Goal: Contribute content: Add original content to the website for others to see

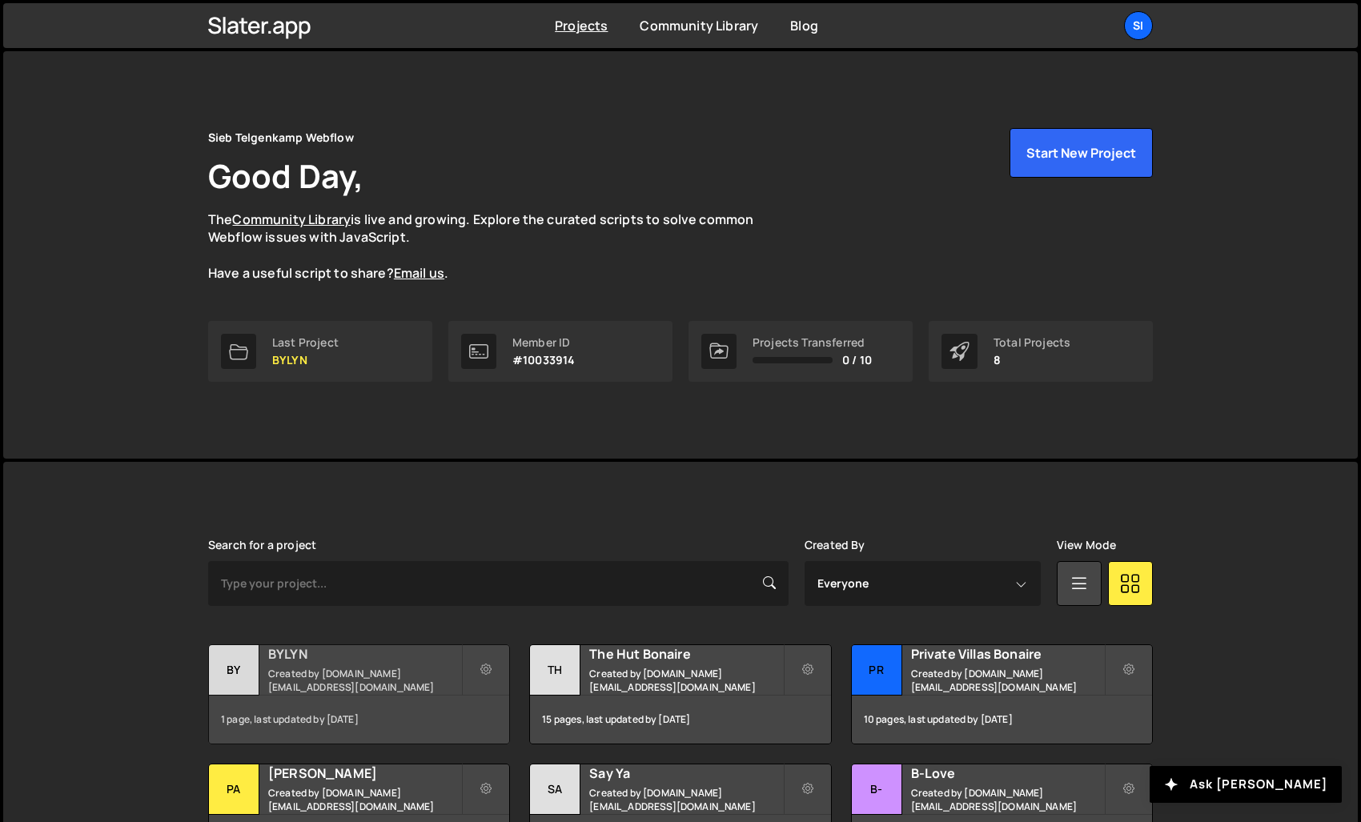
click at [362, 685] on small "Created by siebtelgenkamp.design@gmail.com" at bounding box center [364, 680] width 193 height 27
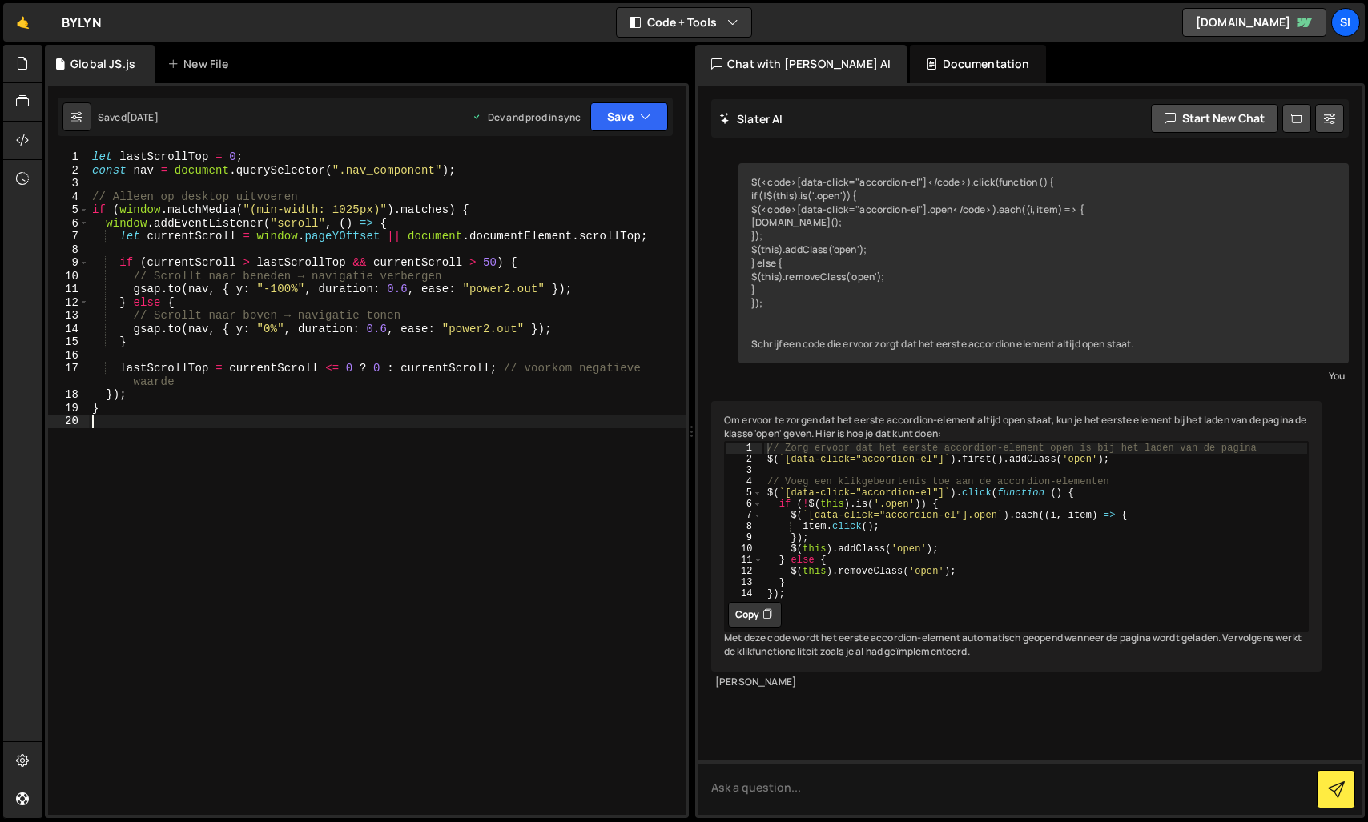
click at [441, 488] on div "let lastScrollTop = 0 ; const nav = document . querySelector ( ".nav_component"…" at bounding box center [387, 496] width 597 height 691
click at [824, 785] on textarea at bounding box center [1029, 788] width 663 height 54
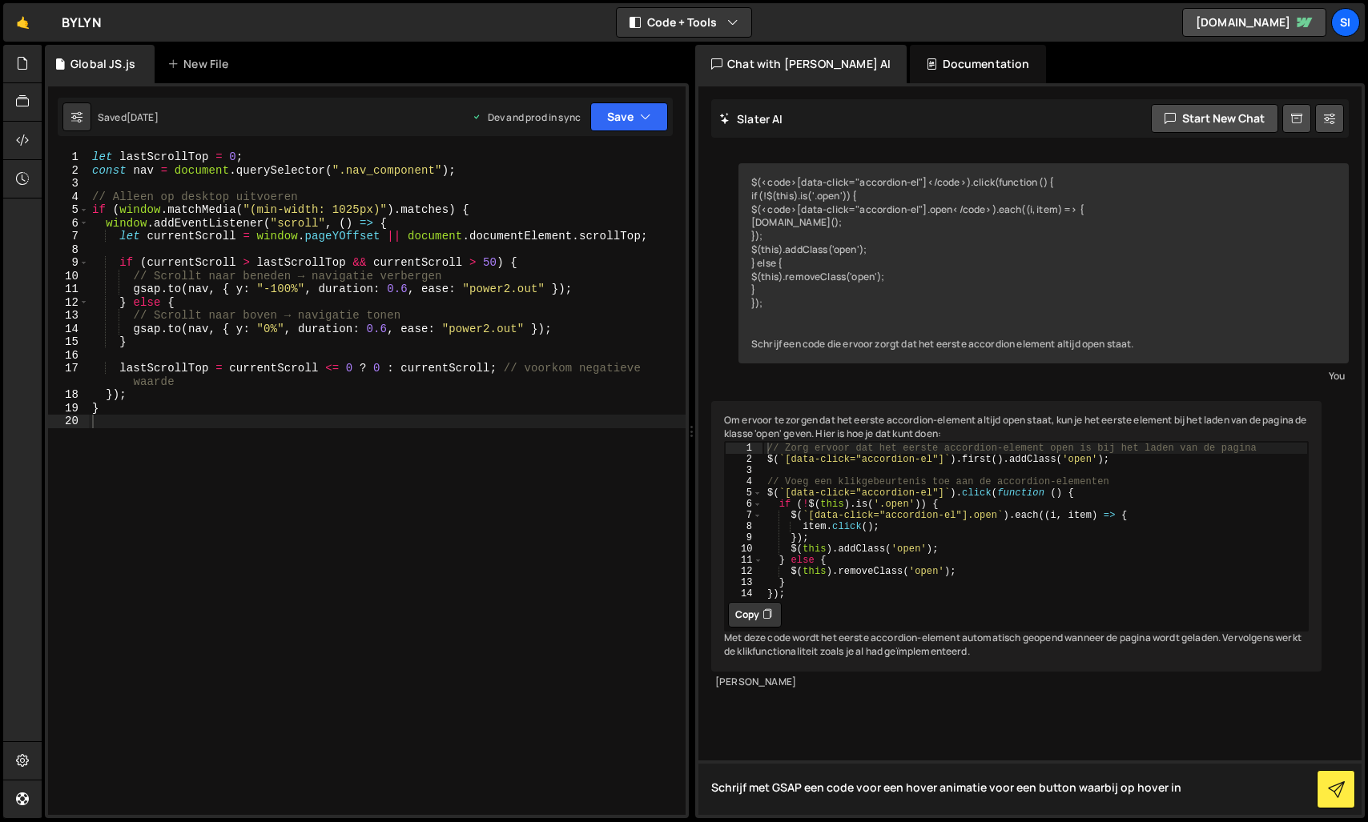
drag, startPoint x: 1210, startPoint y: 789, endPoint x: 1112, endPoint y: 789, distance: 97.7
click at [1112, 789] on textarea "Schrijf met GSAP een code voor een hover animatie voor een button waarbij op ho…" at bounding box center [1029, 788] width 663 height 54
paste textarea "button_nav_wrap"
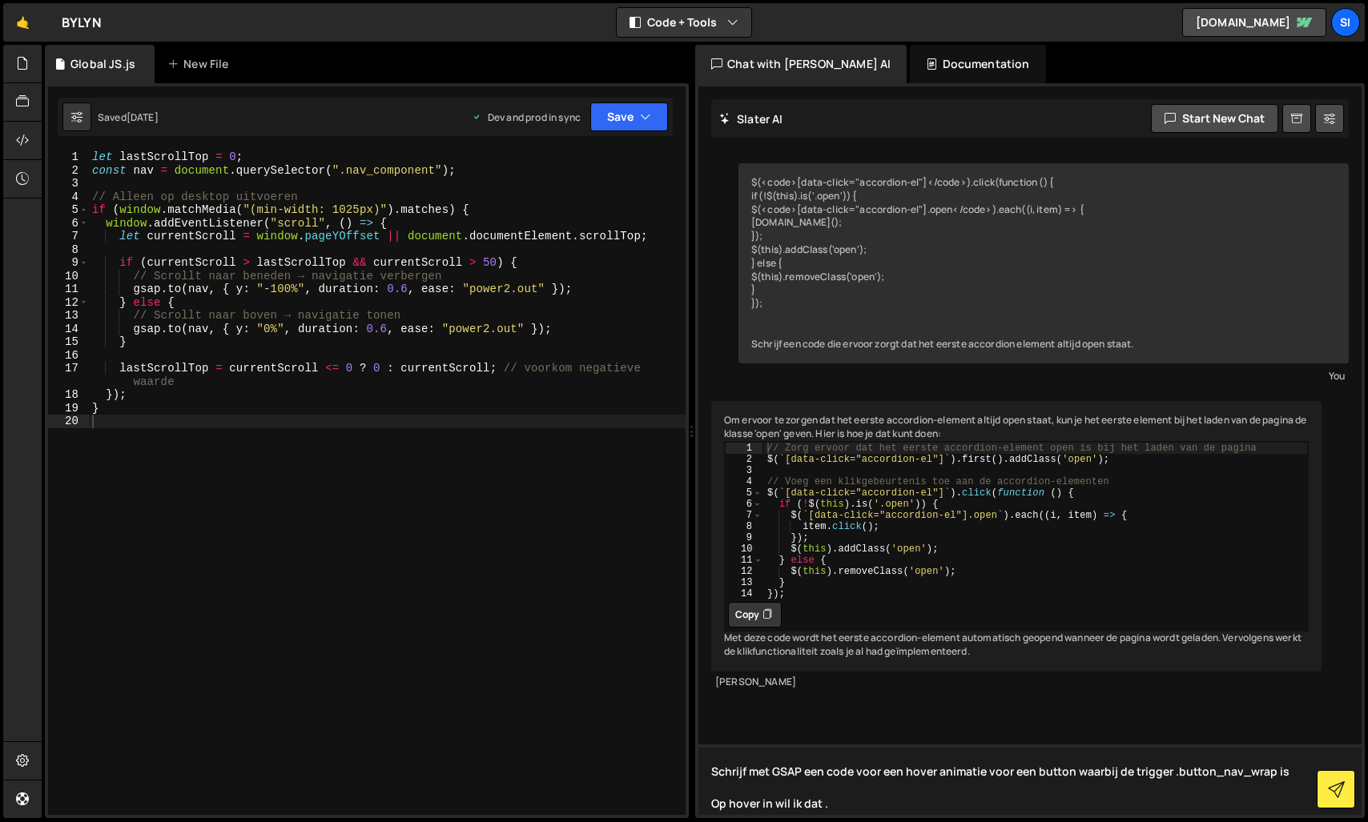
paste textarea "button_nav_icon_wrap"
paste textarea "button_background_animate"
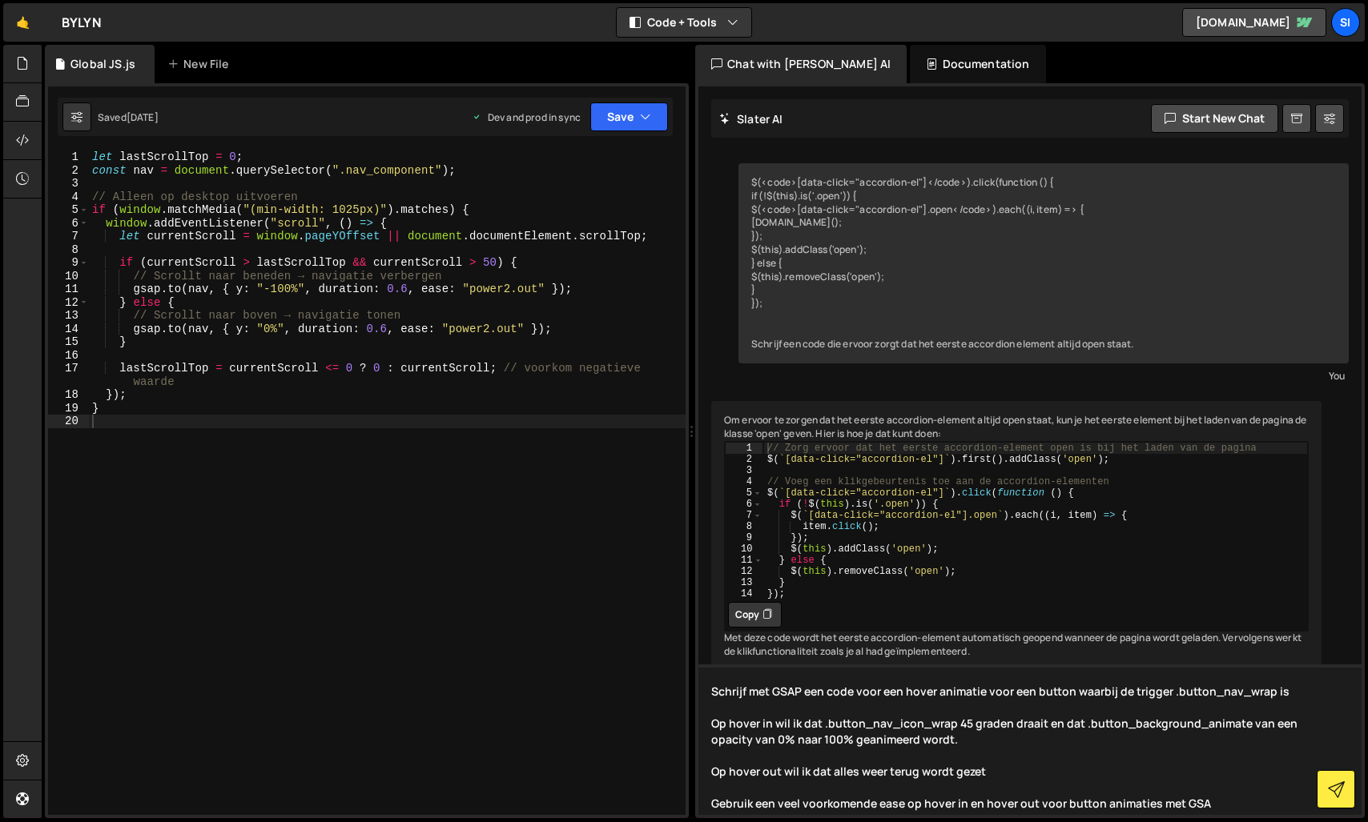
type textarea "Schrijf met GSAP een code voor een hover animatie voor een button waarbij de tr…"
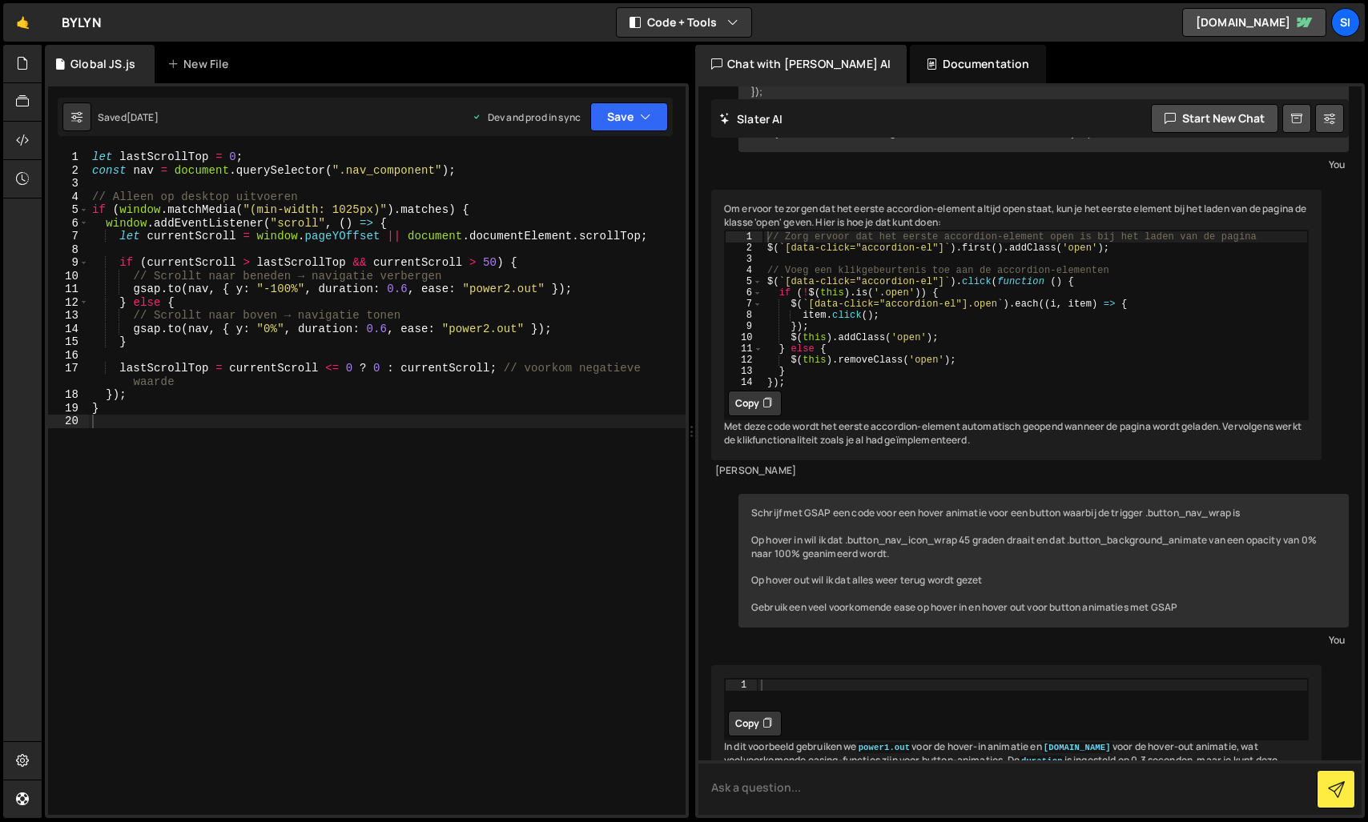
scroll to position [698, 0]
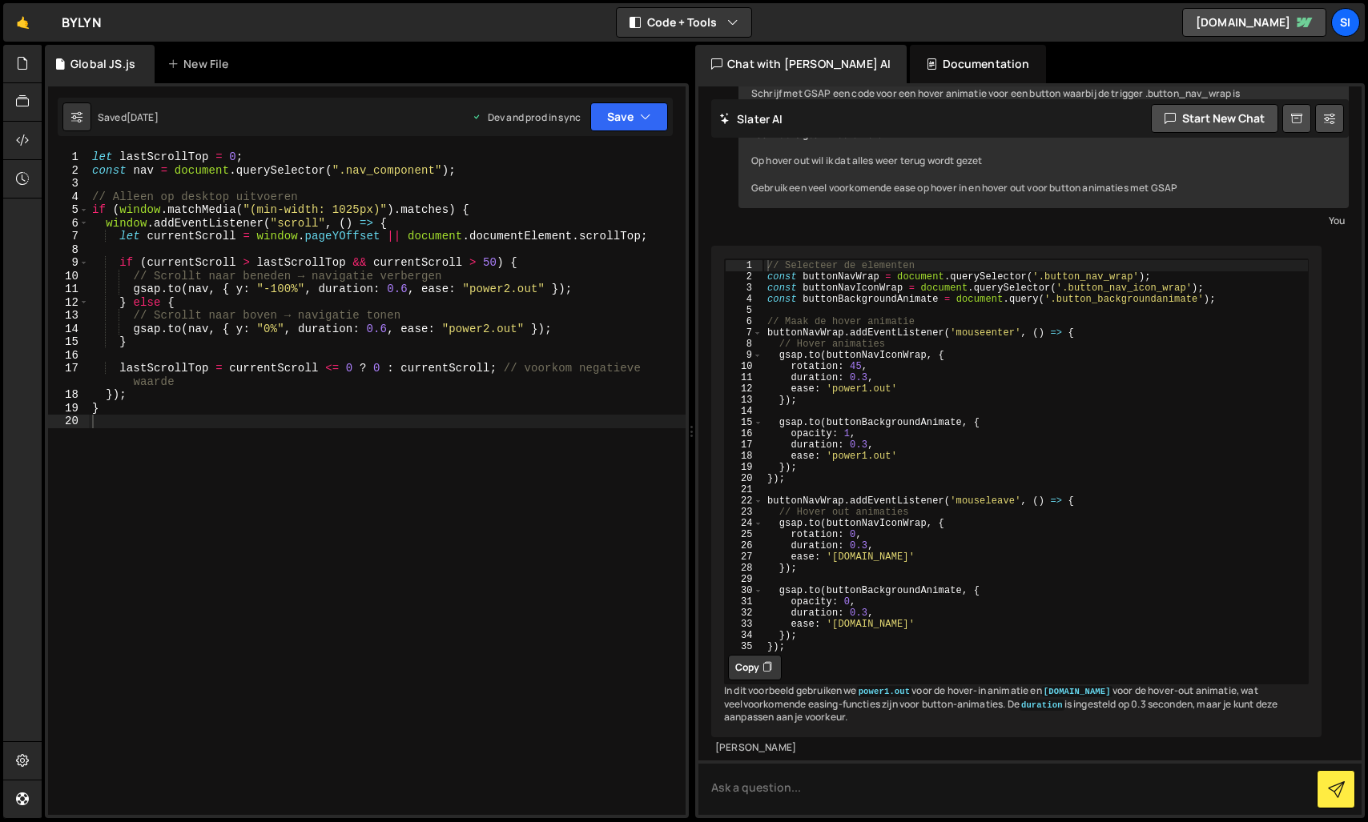
click at [774, 655] on button "Copy" at bounding box center [755, 668] width 54 height 26
click at [458, 450] on div "let lastScrollTop = 0 ; const nav = document . querySelector ( ".nav_component"…" at bounding box center [387, 496] width 597 height 691
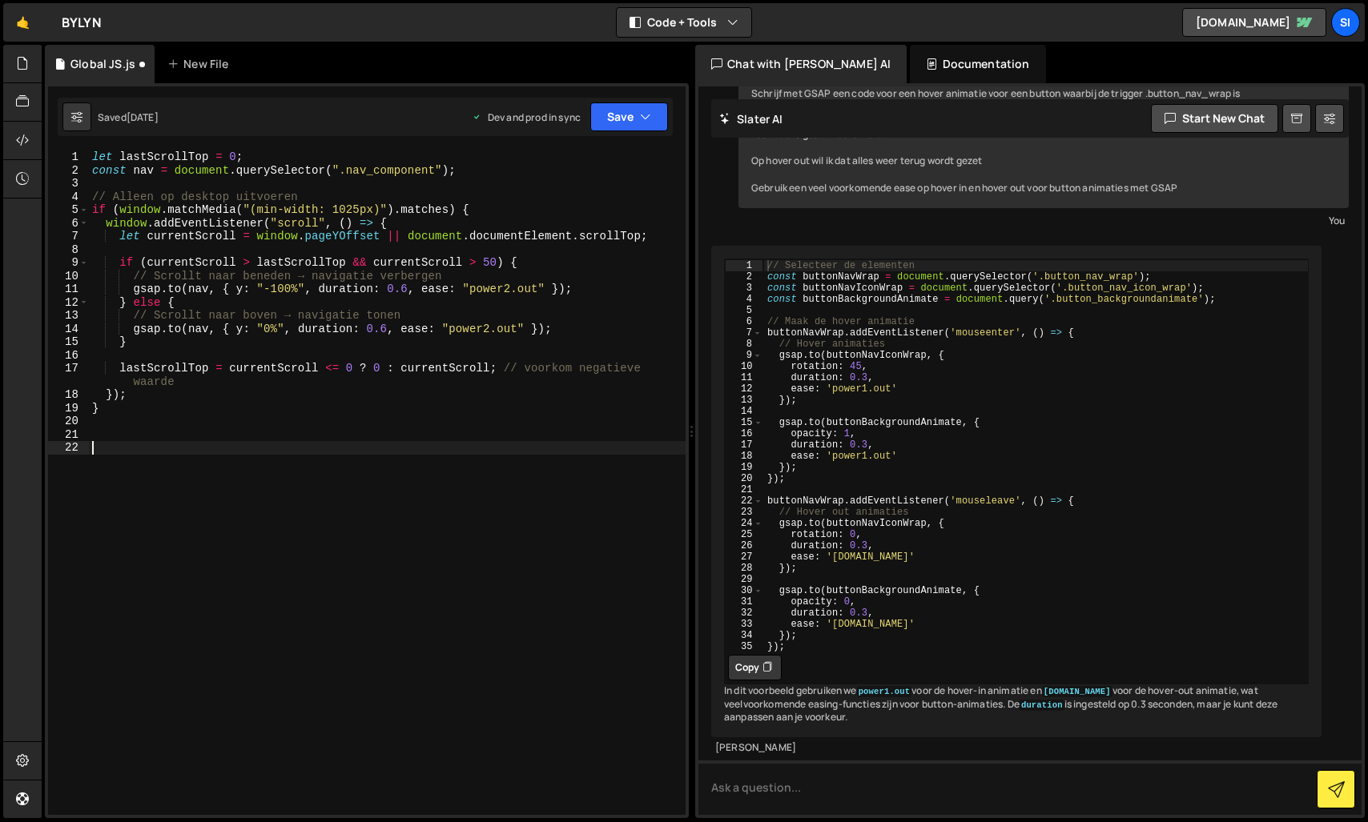
paste textarea "});"
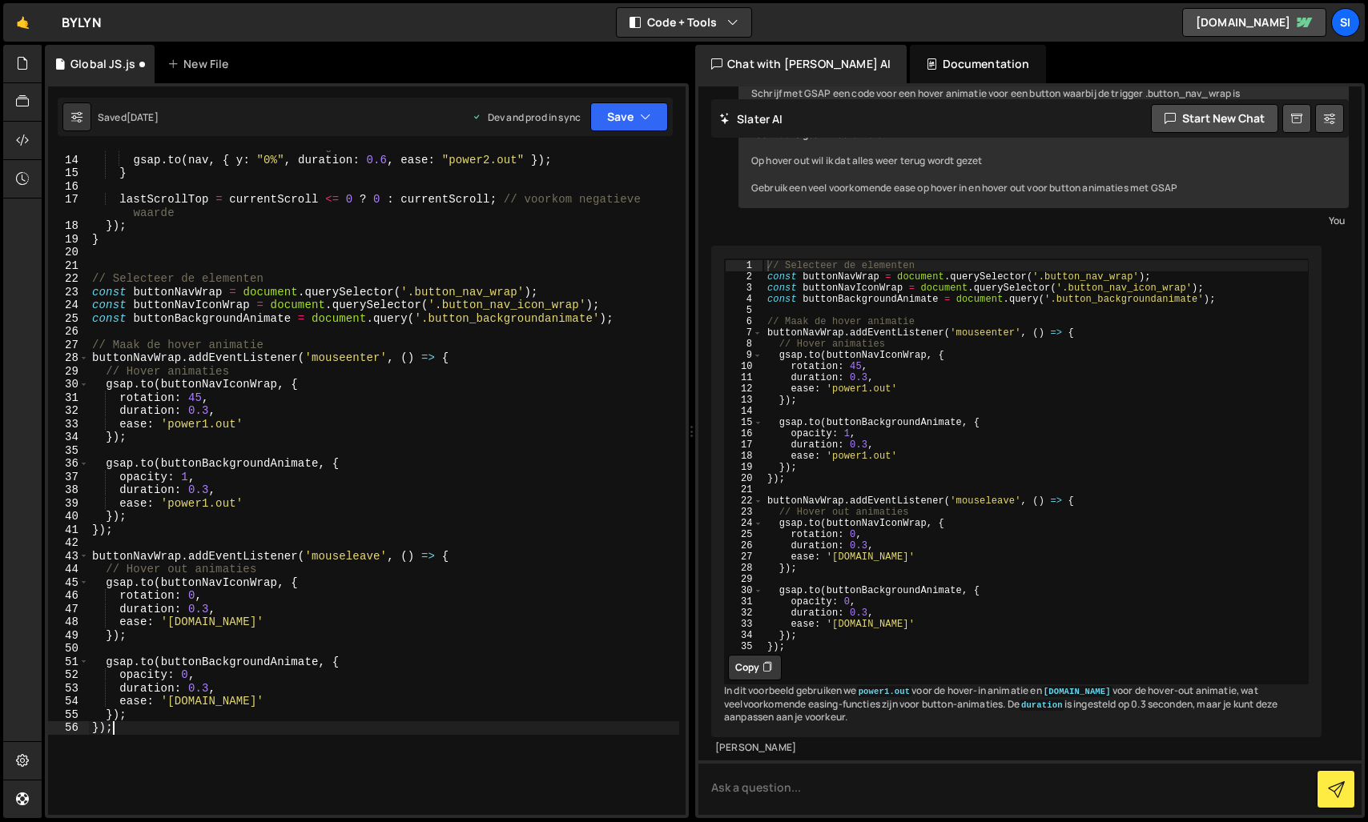
scroll to position [168, 0]
type textarea "});"
click at [620, 119] on button "Save" at bounding box center [629, 116] width 78 height 29
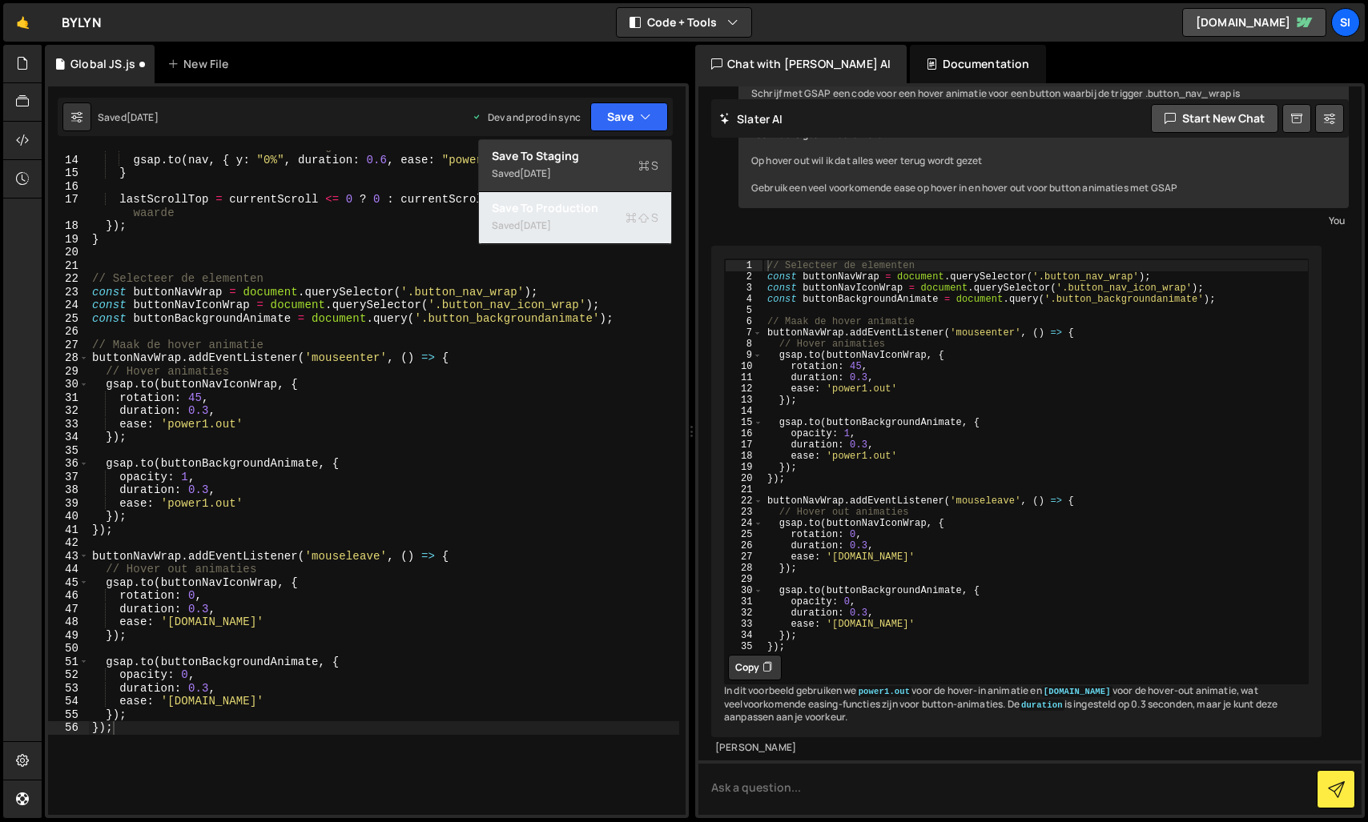
click at [584, 226] on div "Saved [DATE]" at bounding box center [575, 225] width 167 height 19
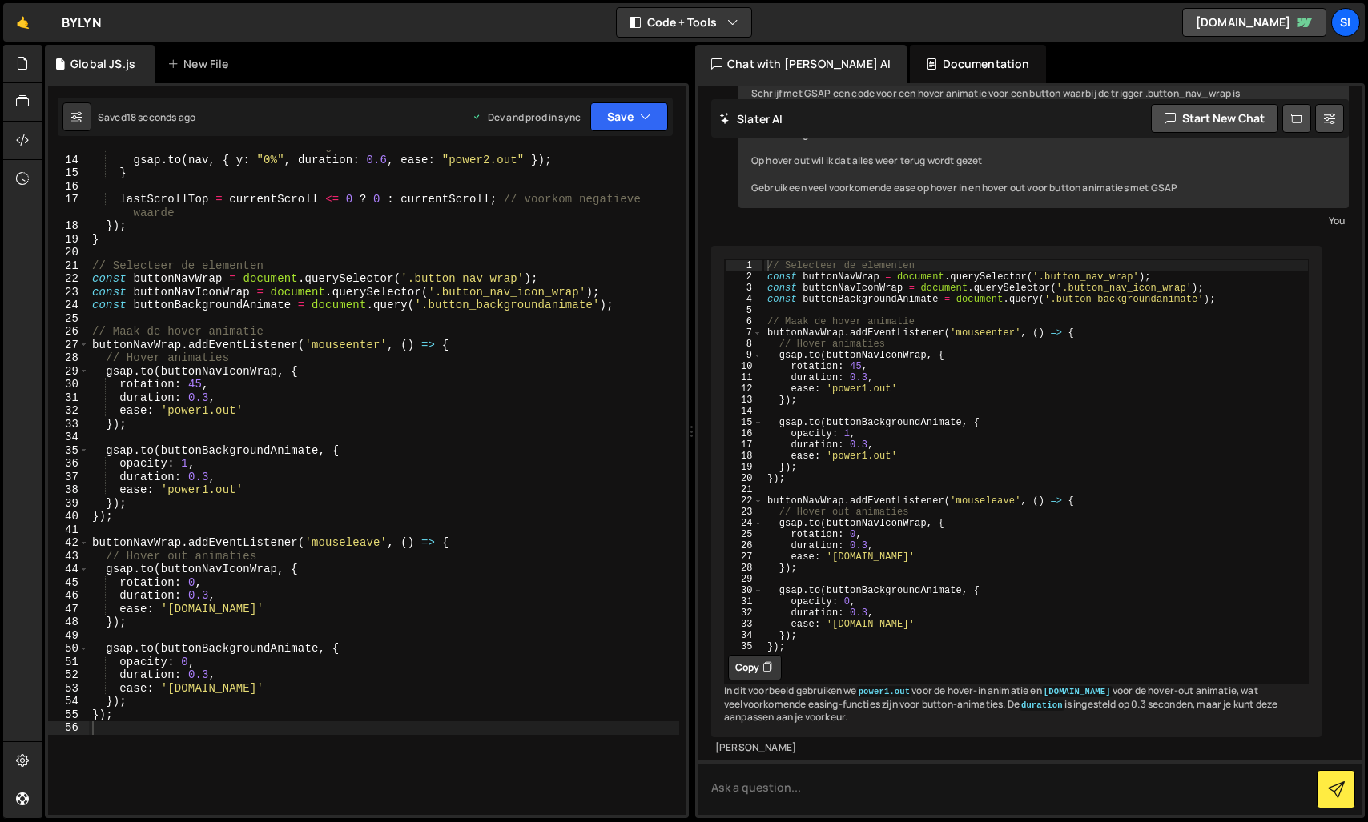
scroll to position [337, 0]
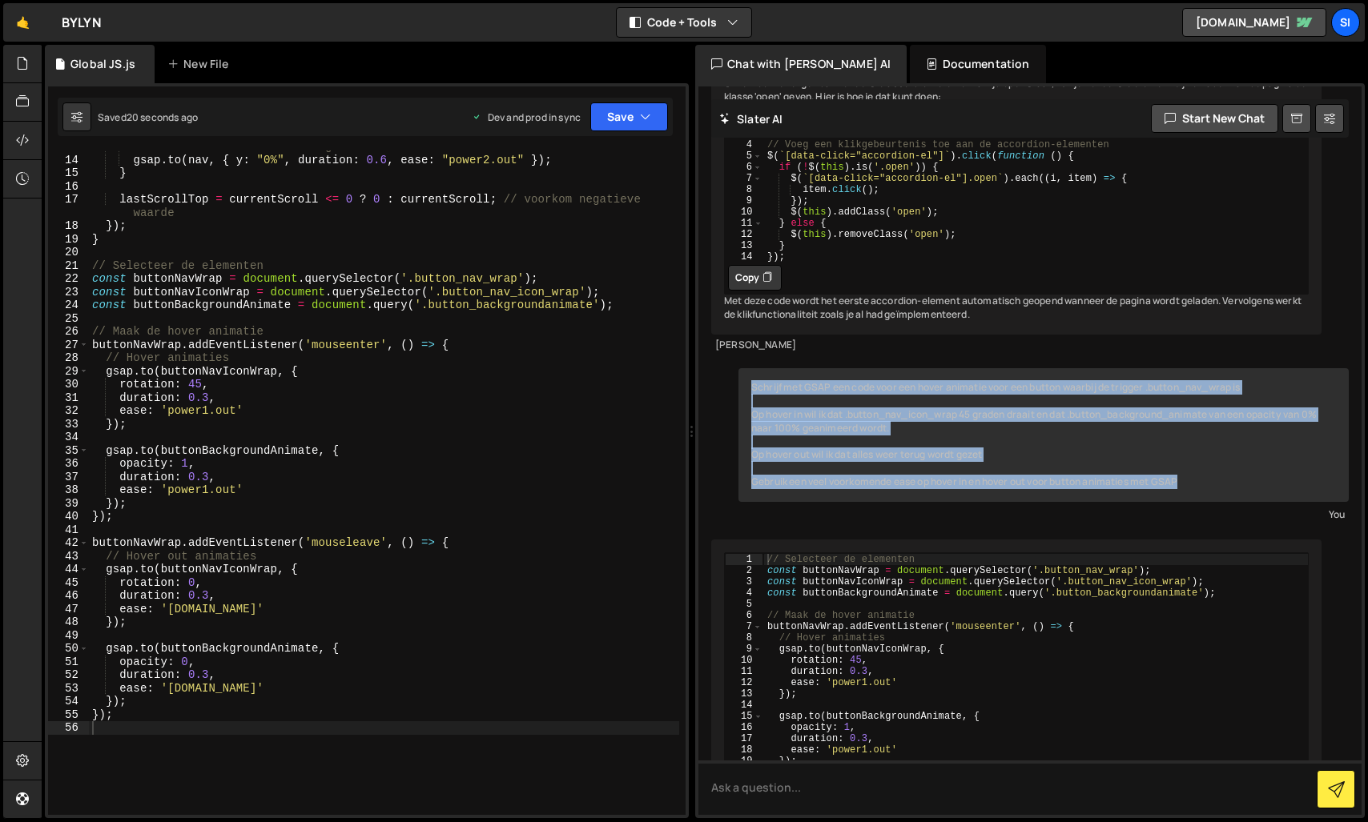
drag, startPoint x: 1194, startPoint y: 520, endPoint x: 722, endPoint y: 420, distance: 482.1
click at [722, 420] on div "$(<code>[data-click="accordion-el"]</code>).click(function () { if (!$(this).is…" at bounding box center [1029, 450] width 663 height 729
copy div "Schrijf met GSAP een code voor een hover animatie voor een button waarbij de tr…"
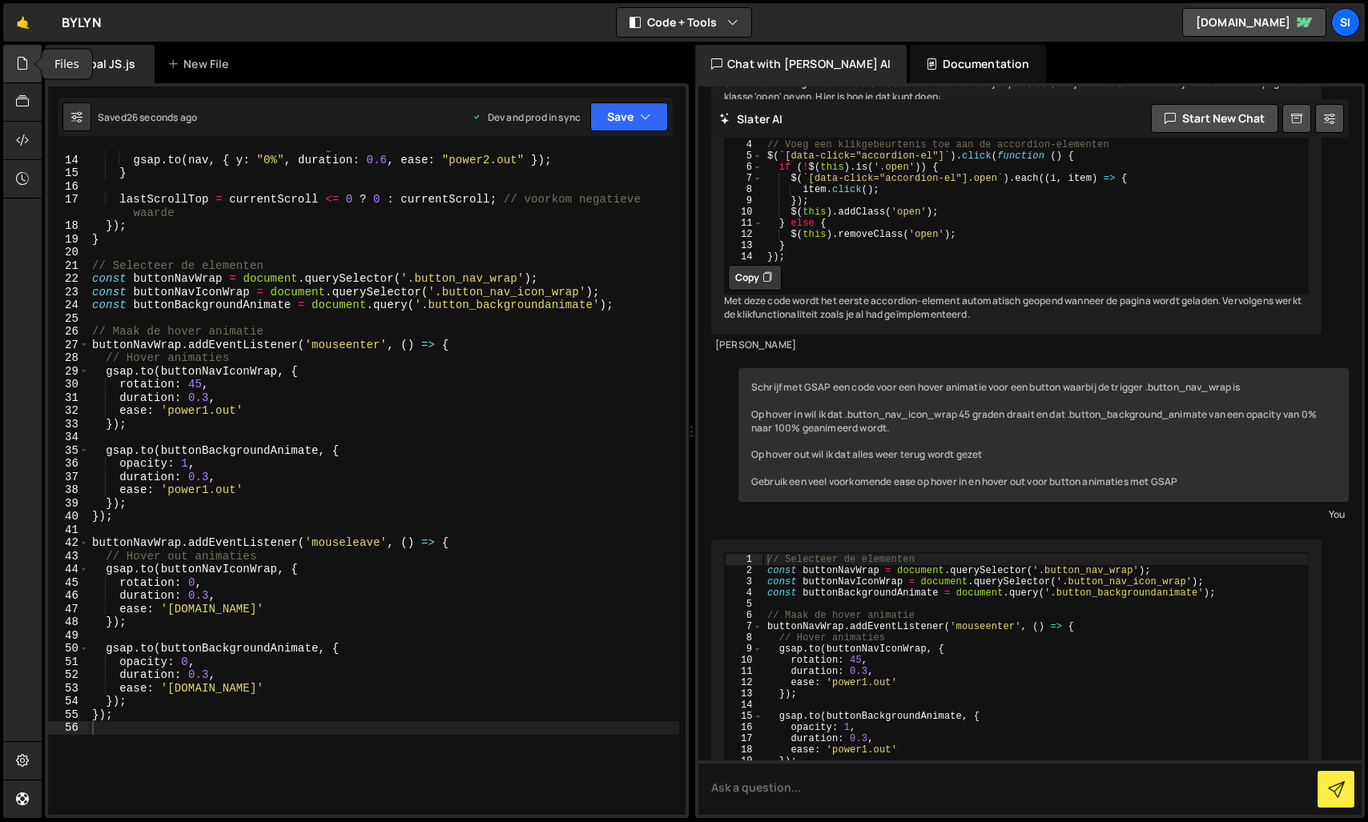
click at [21, 78] on div at bounding box center [22, 64] width 39 height 38
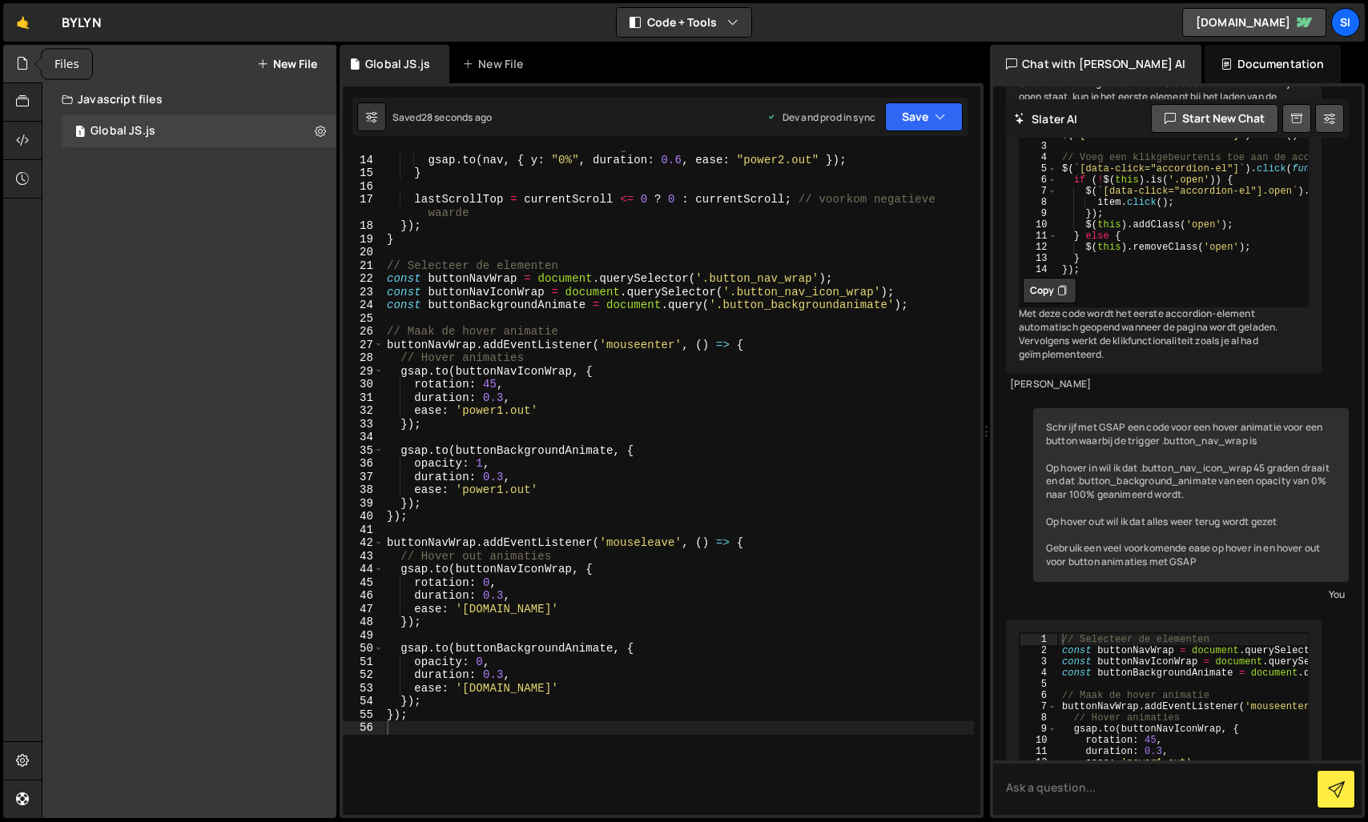
click at [20, 59] on icon at bounding box center [22, 63] width 13 height 18
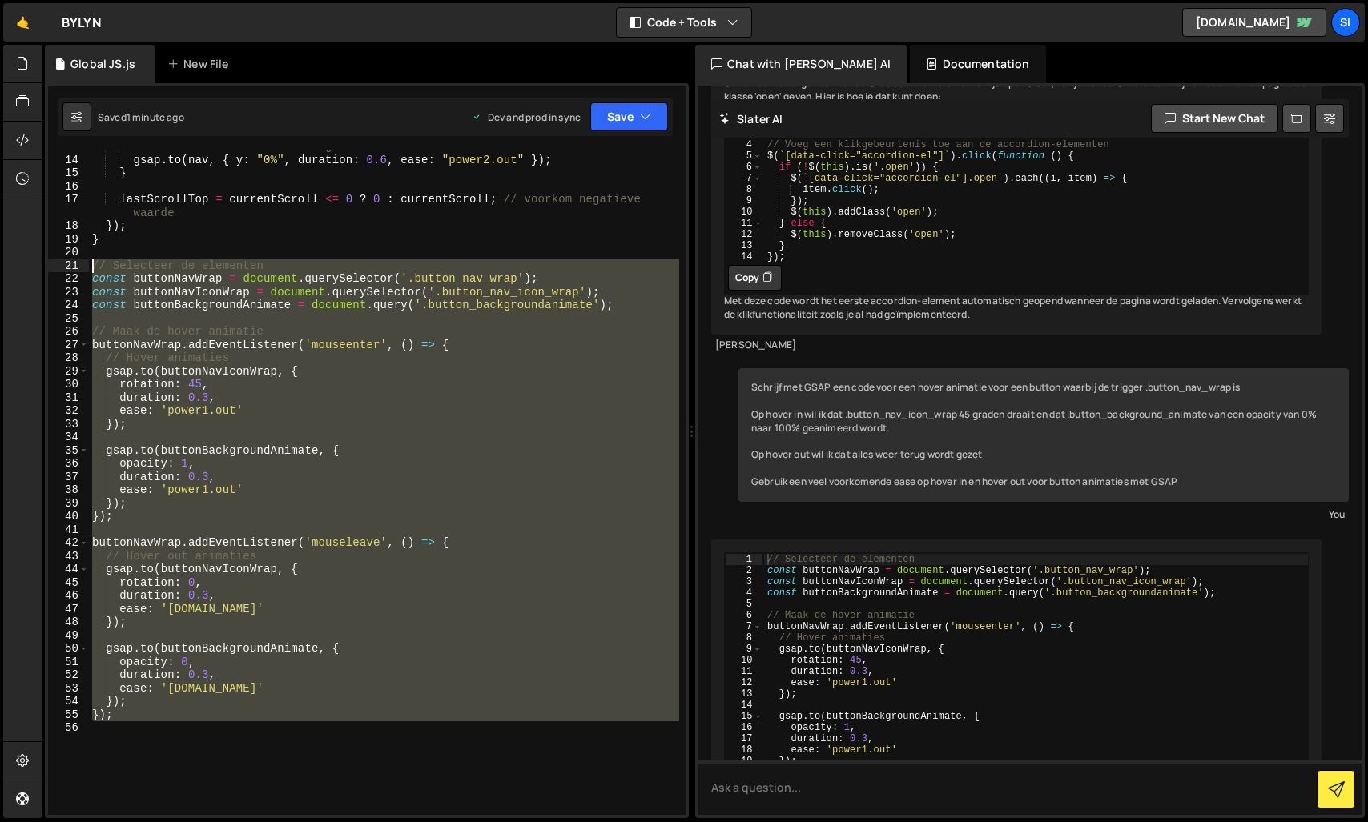
drag, startPoint x: 223, startPoint y: 747, endPoint x: 70, endPoint y: 271, distance: 500.6
click at [70, 271] on div "13 14 15 16 17 18 19 20 21 22 23 24 25 26 27 28 29 30 31 32 33 34 35 36 37 38 3…" at bounding box center [366, 483] width 637 height 665
paste textarea "}"
type textarea "});"
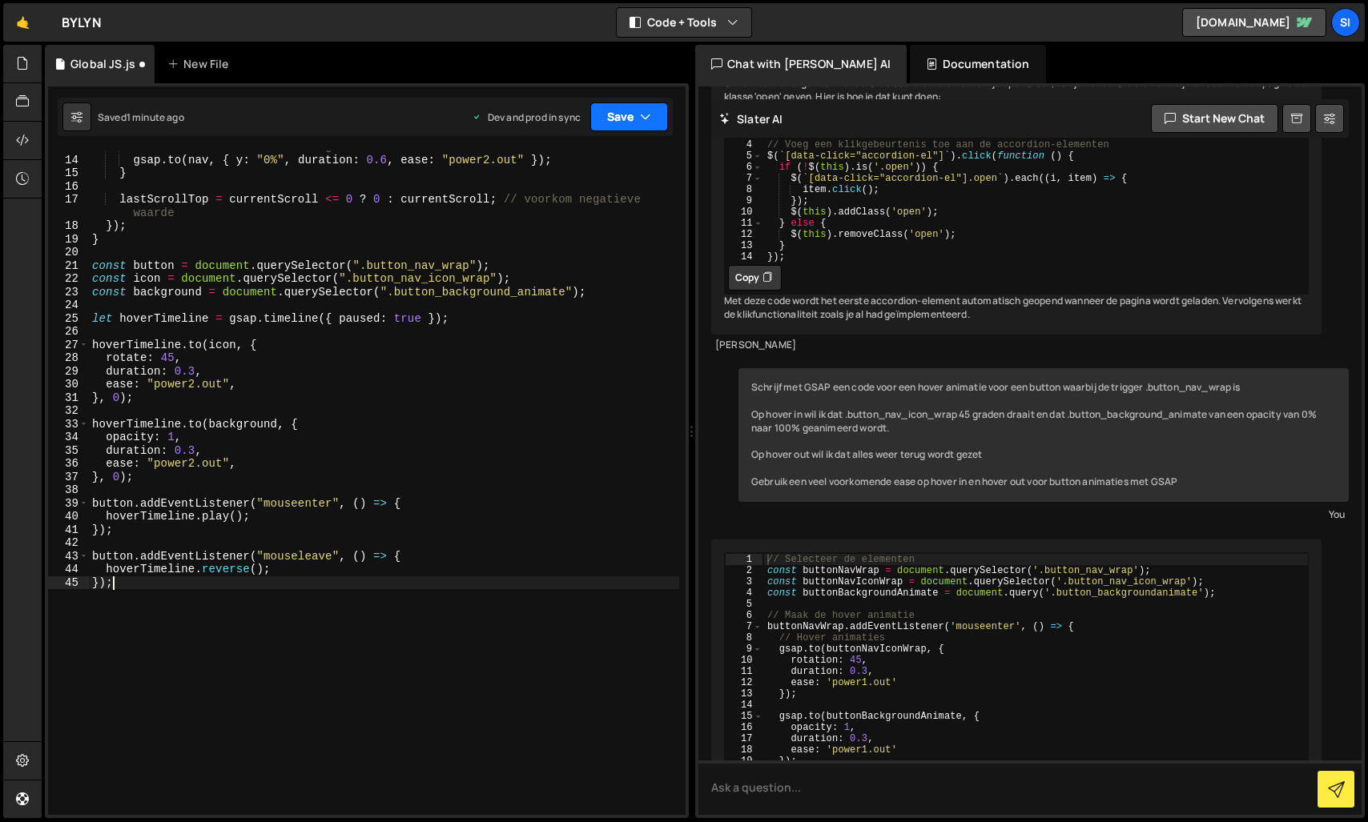
click at [623, 115] on button "Save" at bounding box center [629, 116] width 78 height 29
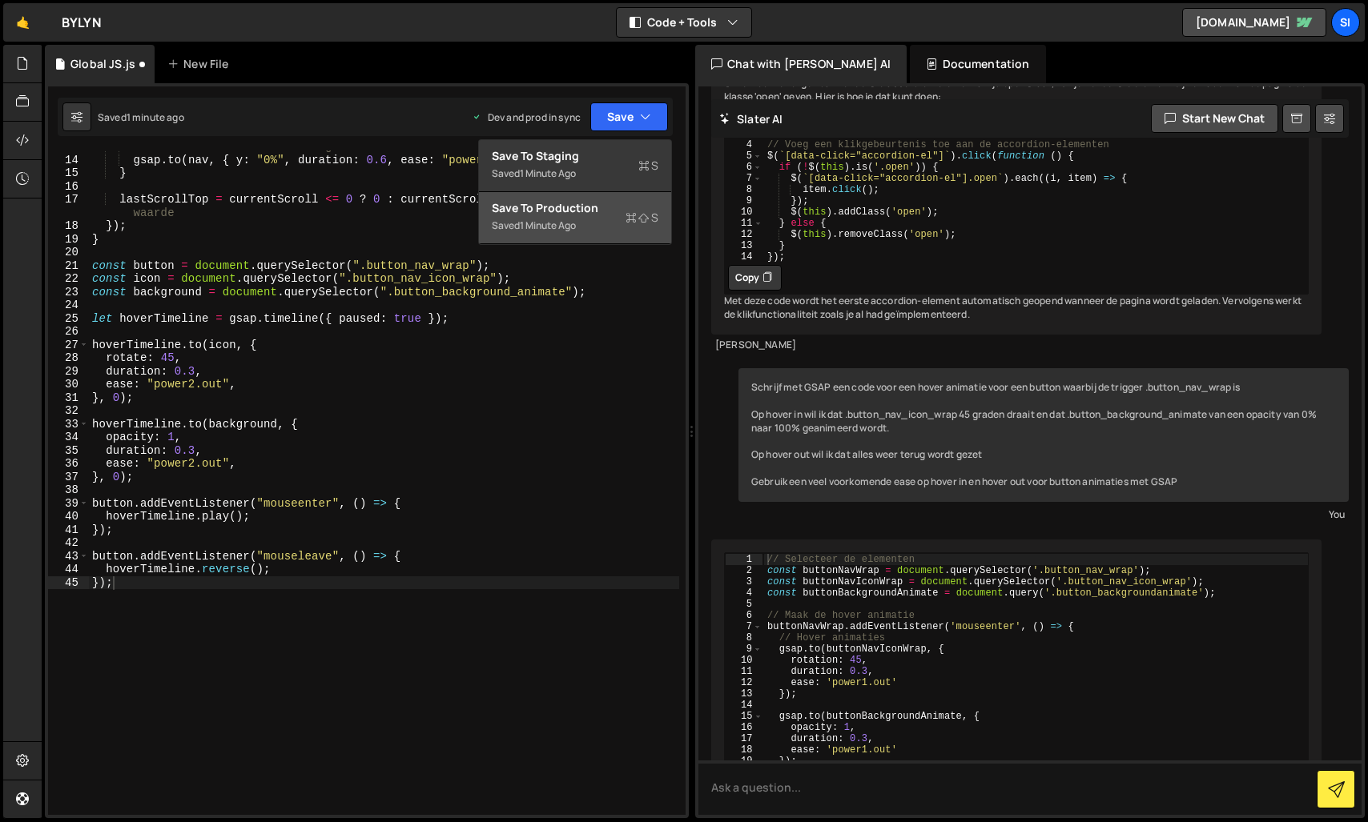
click at [575, 223] on div "1 minute ago" at bounding box center [548, 226] width 56 height 14
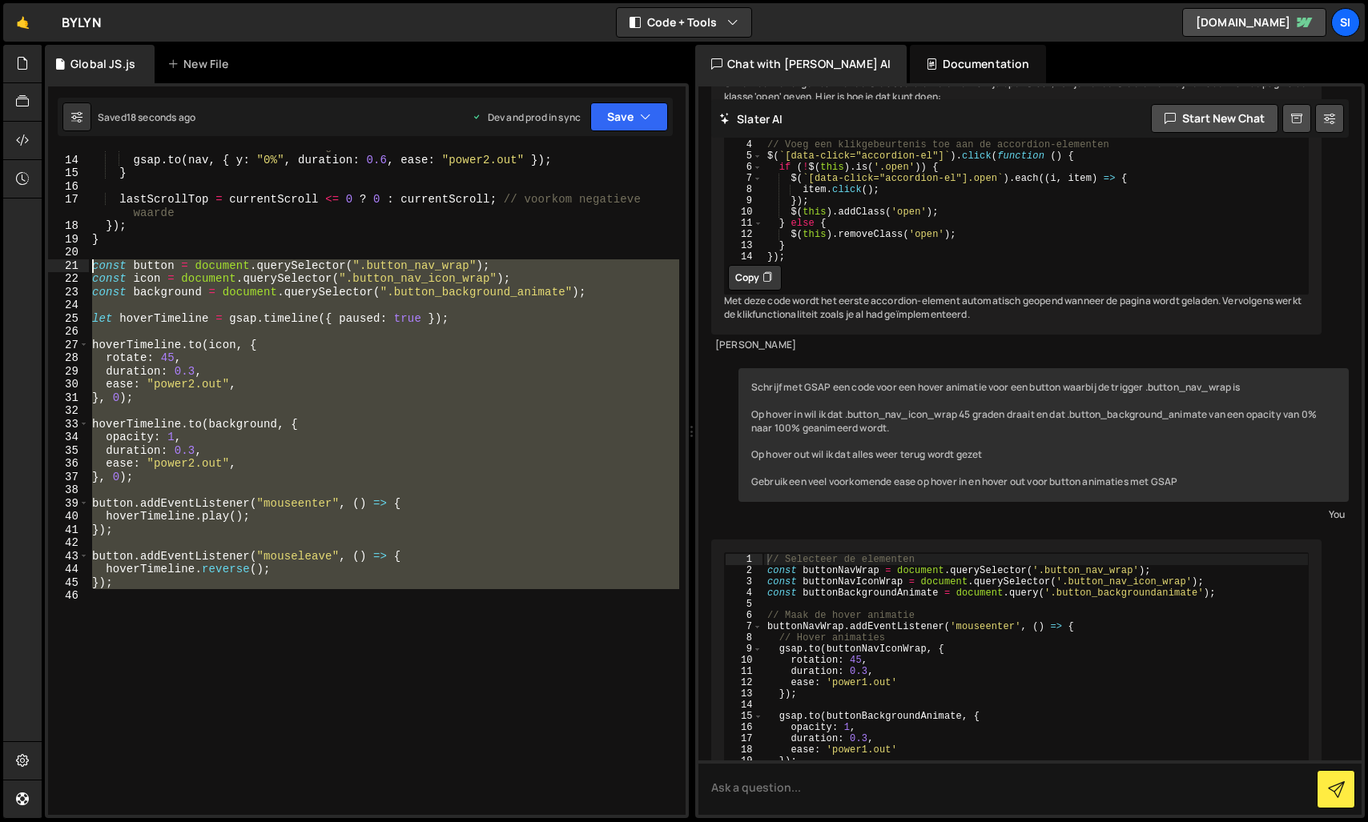
drag, startPoint x: 263, startPoint y: 661, endPoint x: 28, endPoint y: 271, distance: 454.4
click at [28, 271] on div "Hold on a sec... Are you certain you wish to leave this page? Any changes you'v…" at bounding box center [684, 411] width 1368 height 822
type textarea "const button = document.querySelector(".button_nav_wrap"); const icon = documen…"
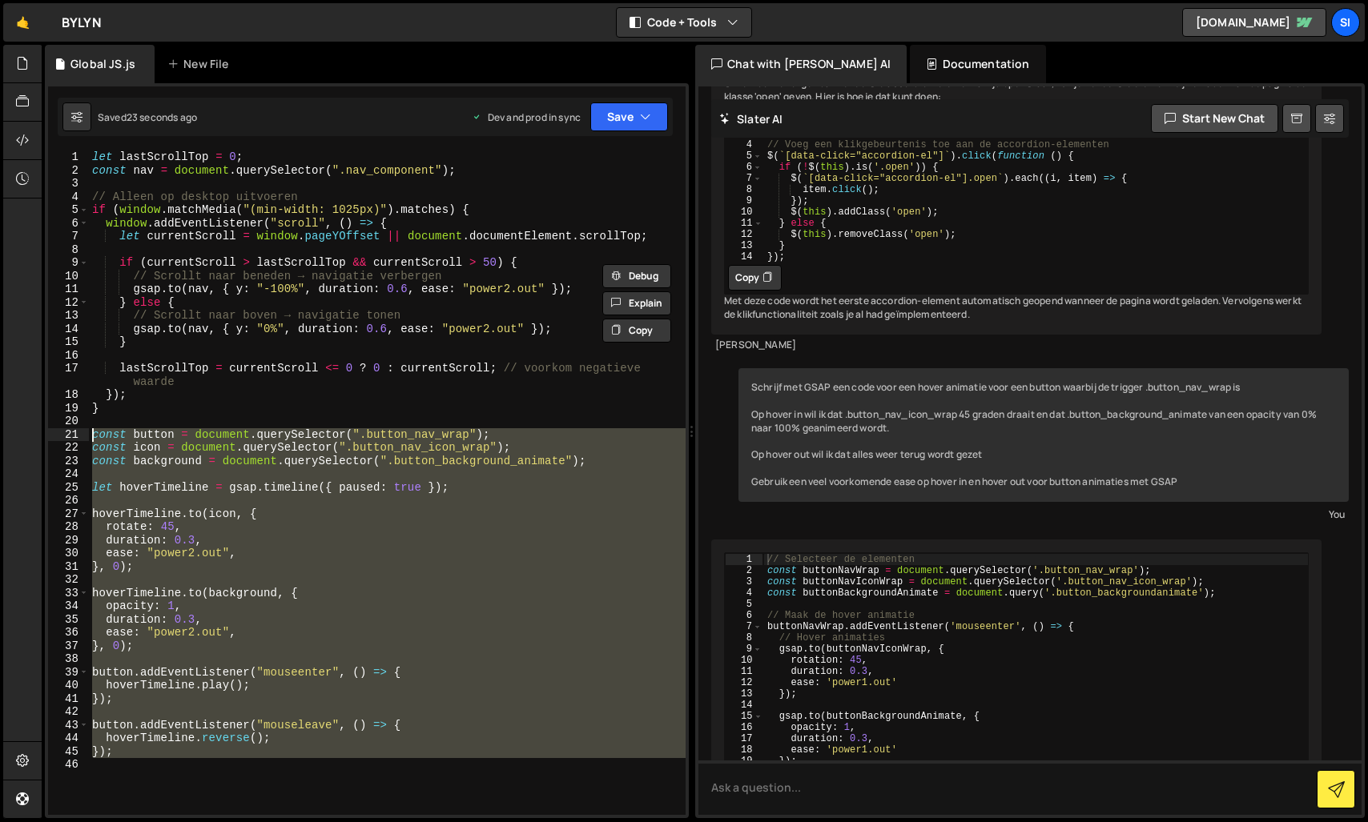
scroll to position [124, 0]
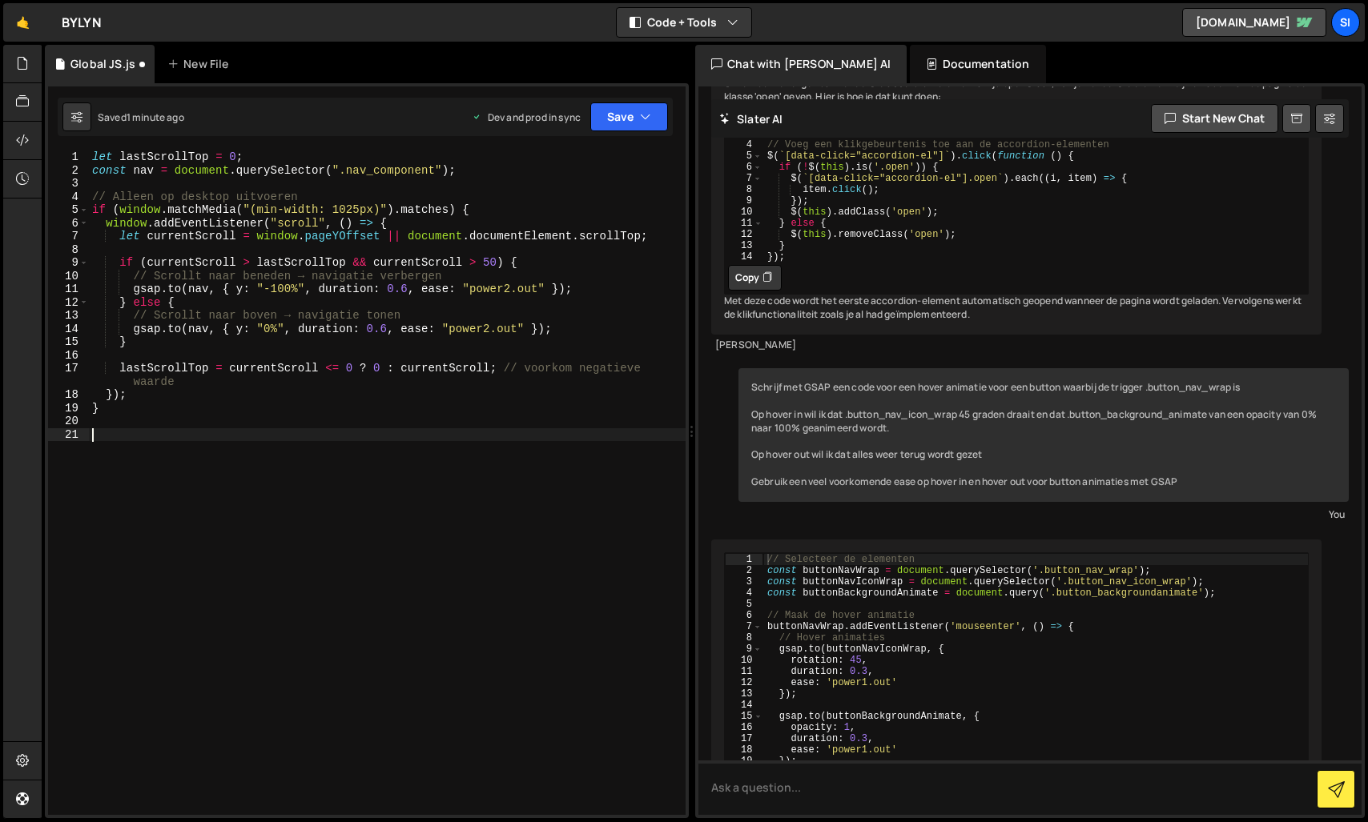
click at [340, 407] on div "let lastScrollTop = 0 ; const nav = document . querySelector ( ".nav_component"…" at bounding box center [387, 496] width 597 height 691
type textarea "}"
click at [262, 492] on div "let lastScrollTop = 0 ; const nav = document . querySelector ( ".nav_component"…" at bounding box center [387, 496] width 597 height 691
click at [195, 66] on div "New File" at bounding box center [200, 64] width 67 height 16
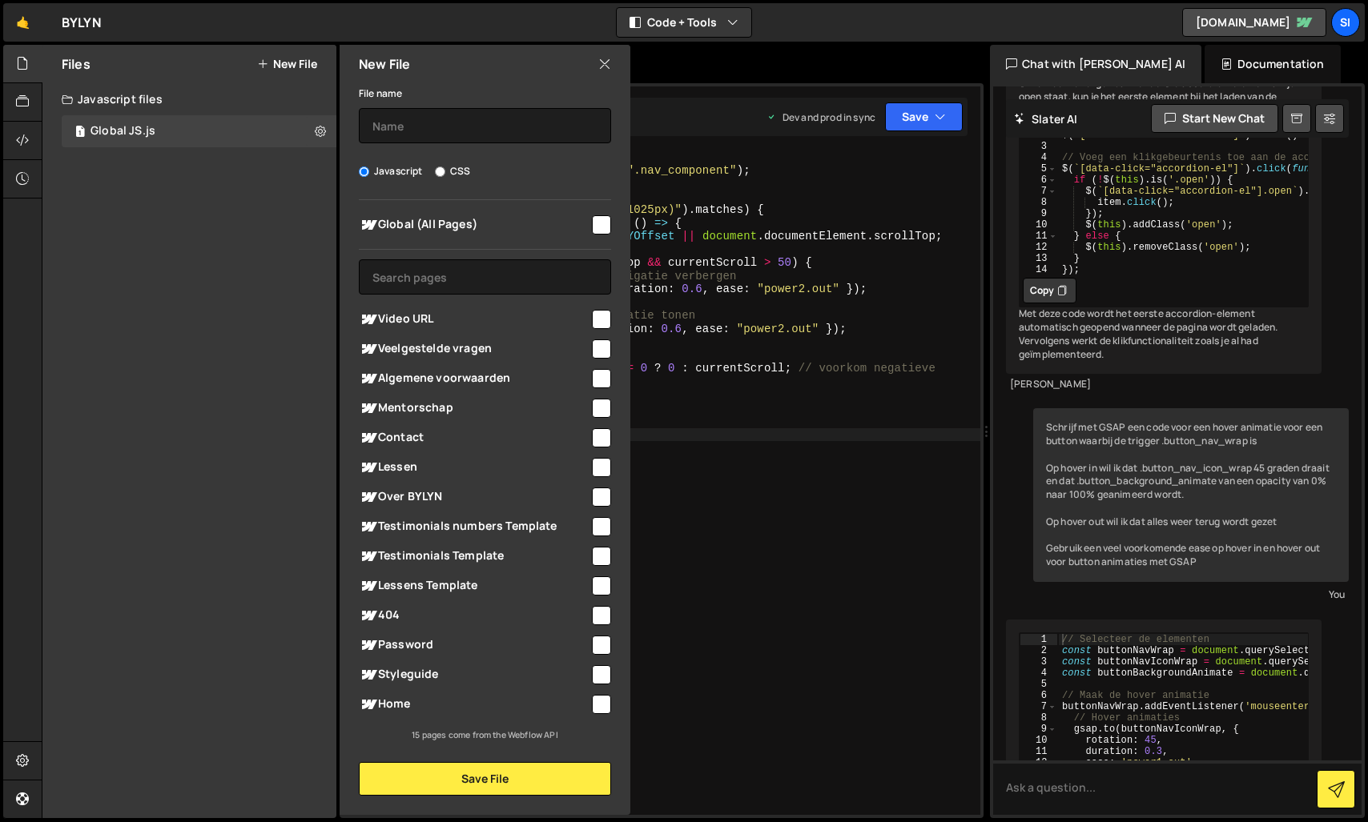
click at [436, 171] on input "CSS" at bounding box center [440, 172] width 10 height 10
radio input "true"
click at [431, 110] on input "text" at bounding box center [485, 125] width 252 height 35
type input "Global CSS"
click at [600, 231] on input "checkbox" at bounding box center [601, 224] width 19 height 19
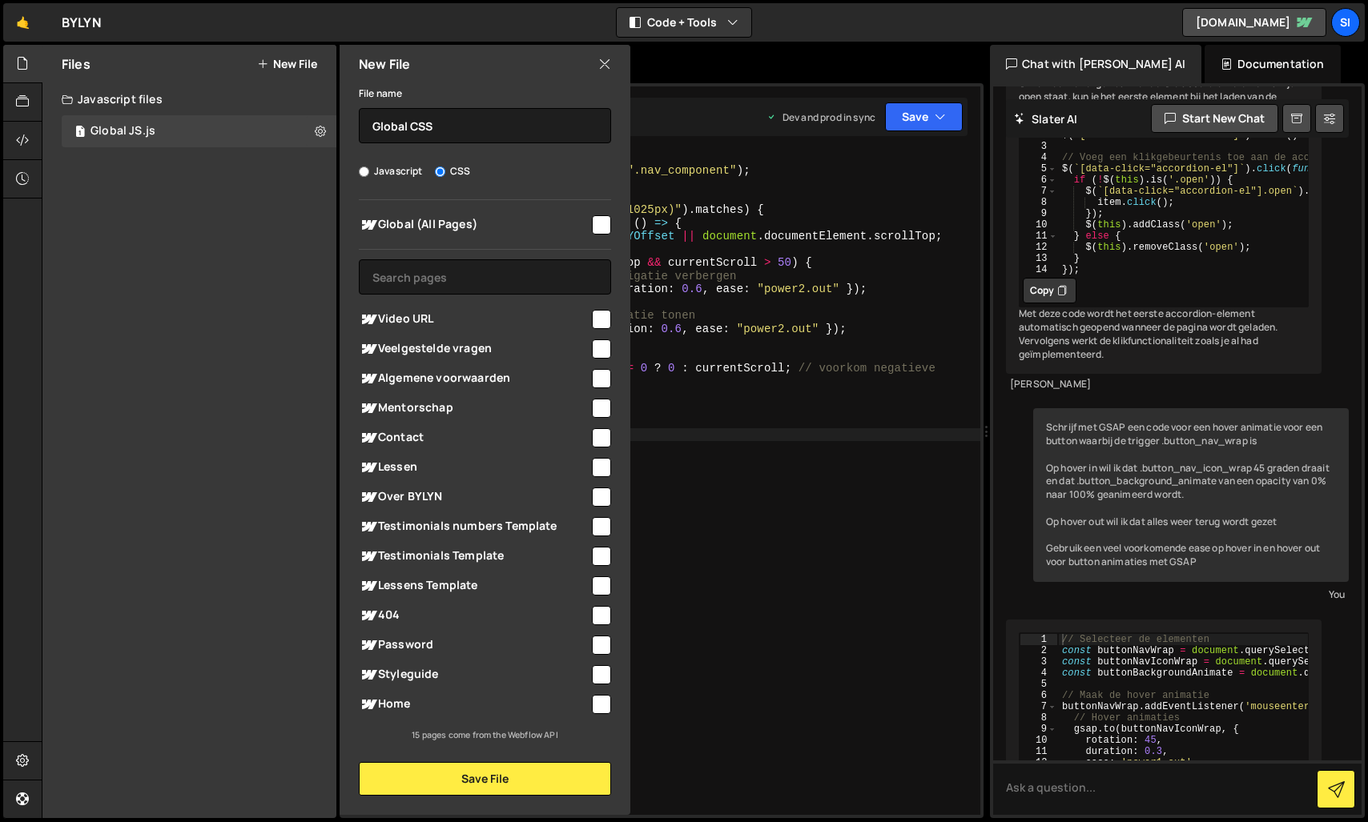
checkbox input "true"
click at [485, 773] on button "Save File" at bounding box center [485, 779] width 252 height 34
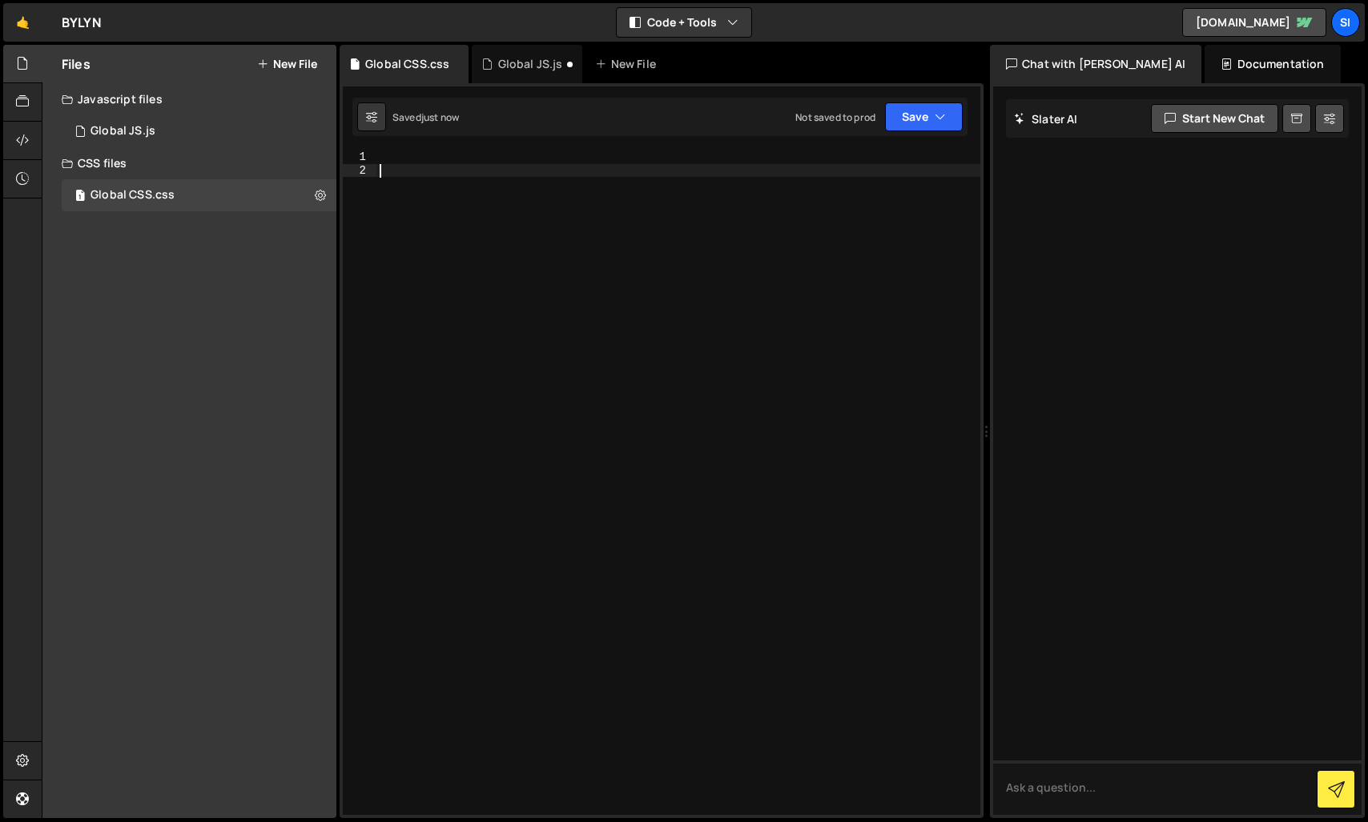
click at [476, 180] on div at bounding box center [678, 496] width 604 height 691
click at [450, 159] on div at bounding box center [678, 496] width 604 height 691
click at [511, 62] on div "Global JS.js" at bounding box center [530, 64] width 65 height 16
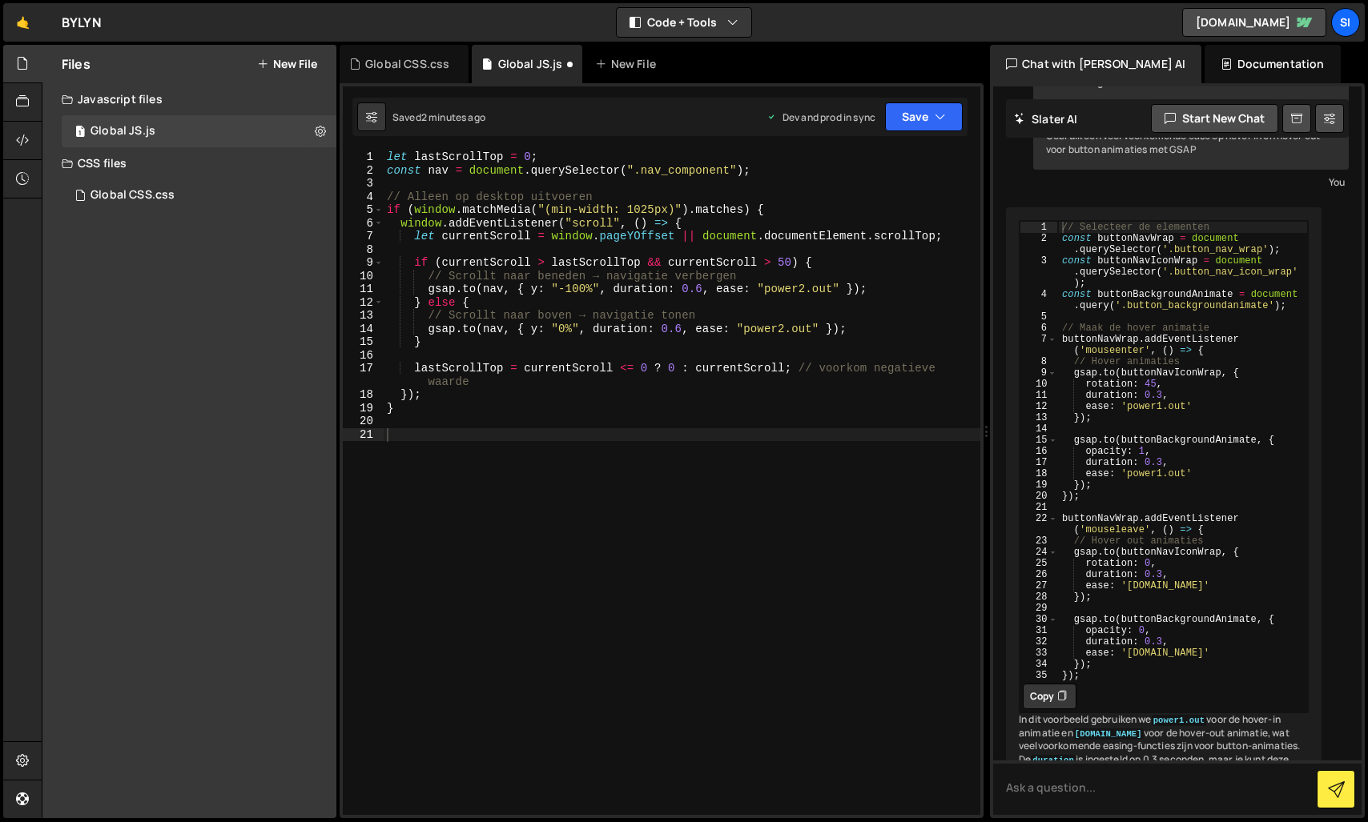
scroll to position [982, 0]
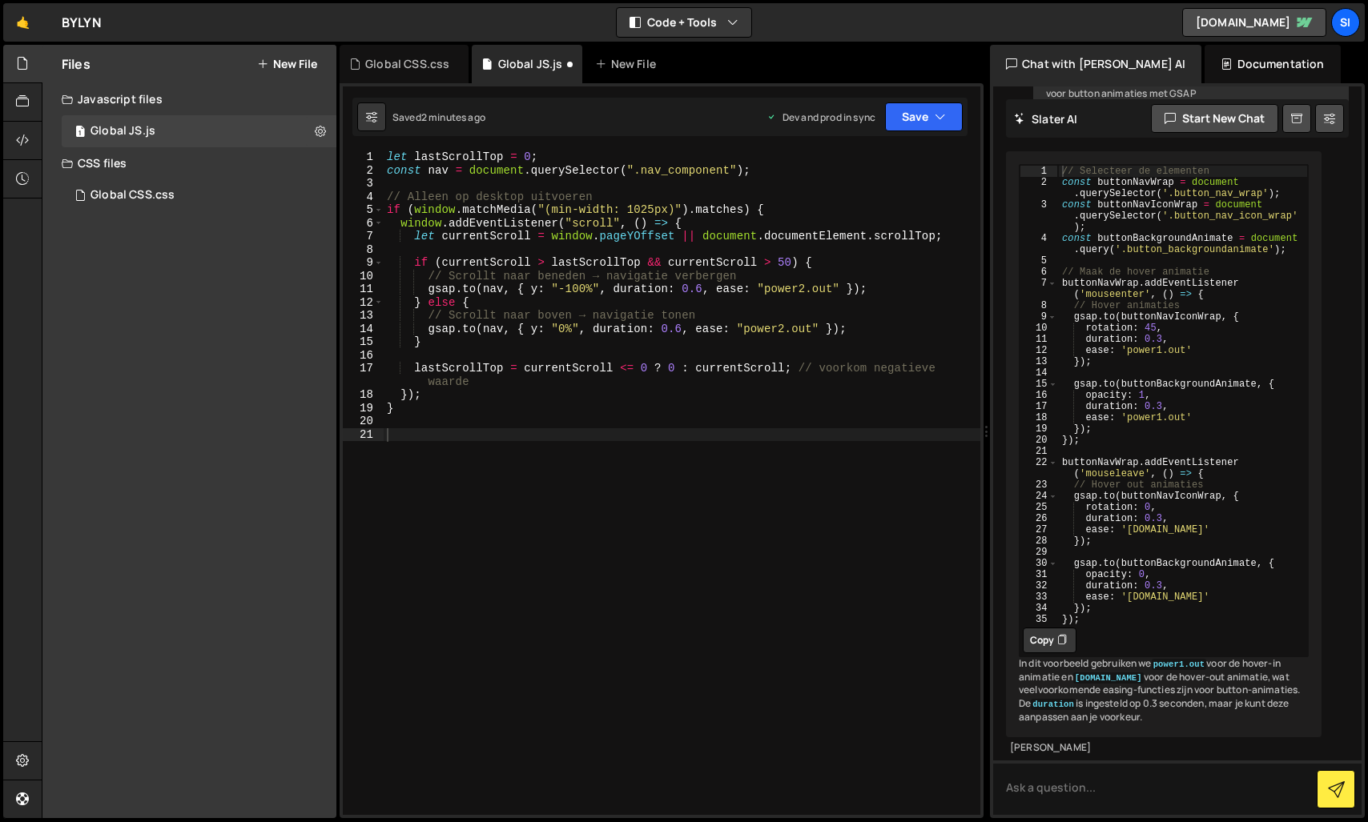
click at [478, 421] on div "let lastScrollTop = 0 ; const nav = document . querySelector ( ".nav_component"…" at bounding box center [682, 496] width 597 height 691
type textarea "});"
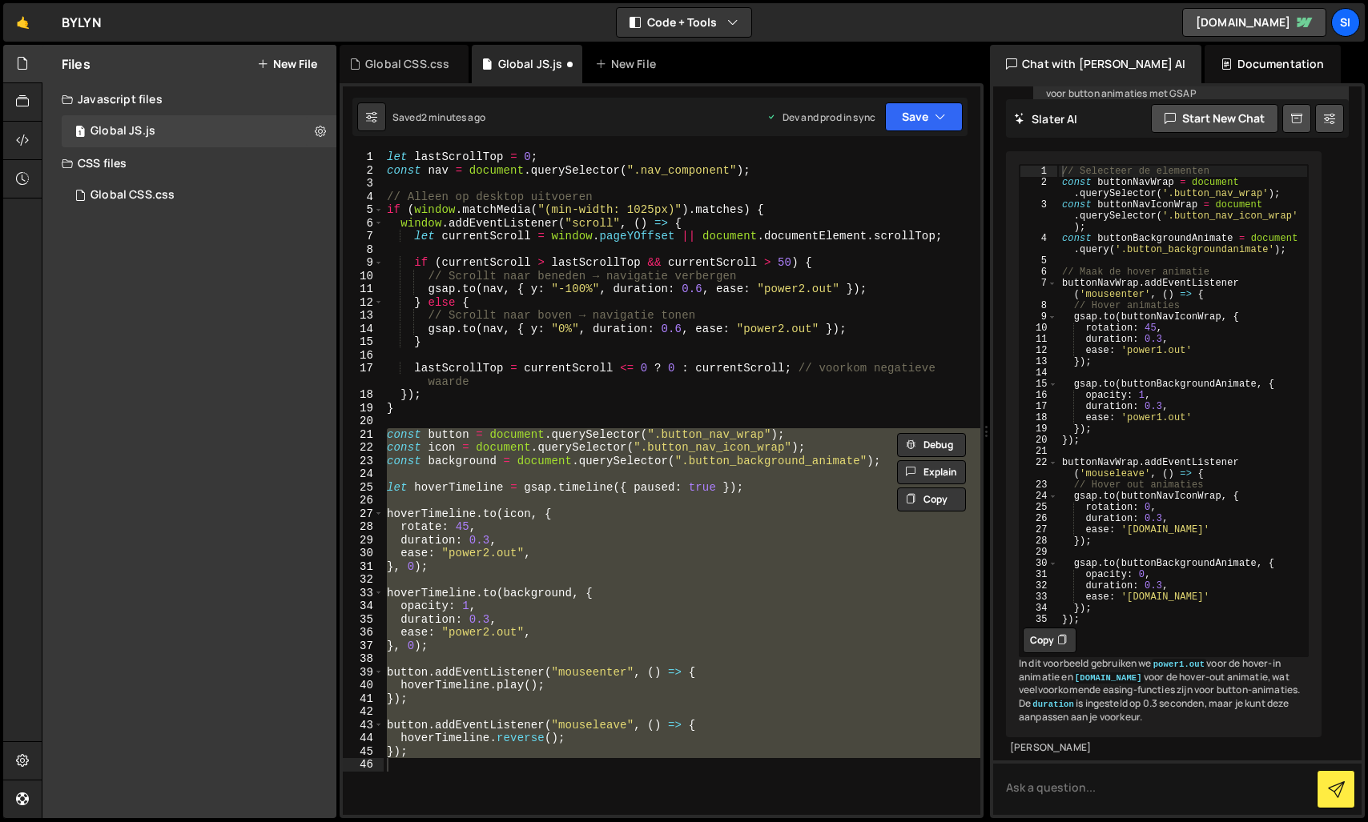
click at [906, 141] on div "}); 1 2 3 4 5 6 7 8 9 10 11 12 13 14 15 16 17 18 19 20 21 22 23 24 25 26 27 28 …" at bounding box center [661, 450] width 644 height 735
click at [931, 103] on button "Save" at bounding box center [924, 116] width 78 height 29
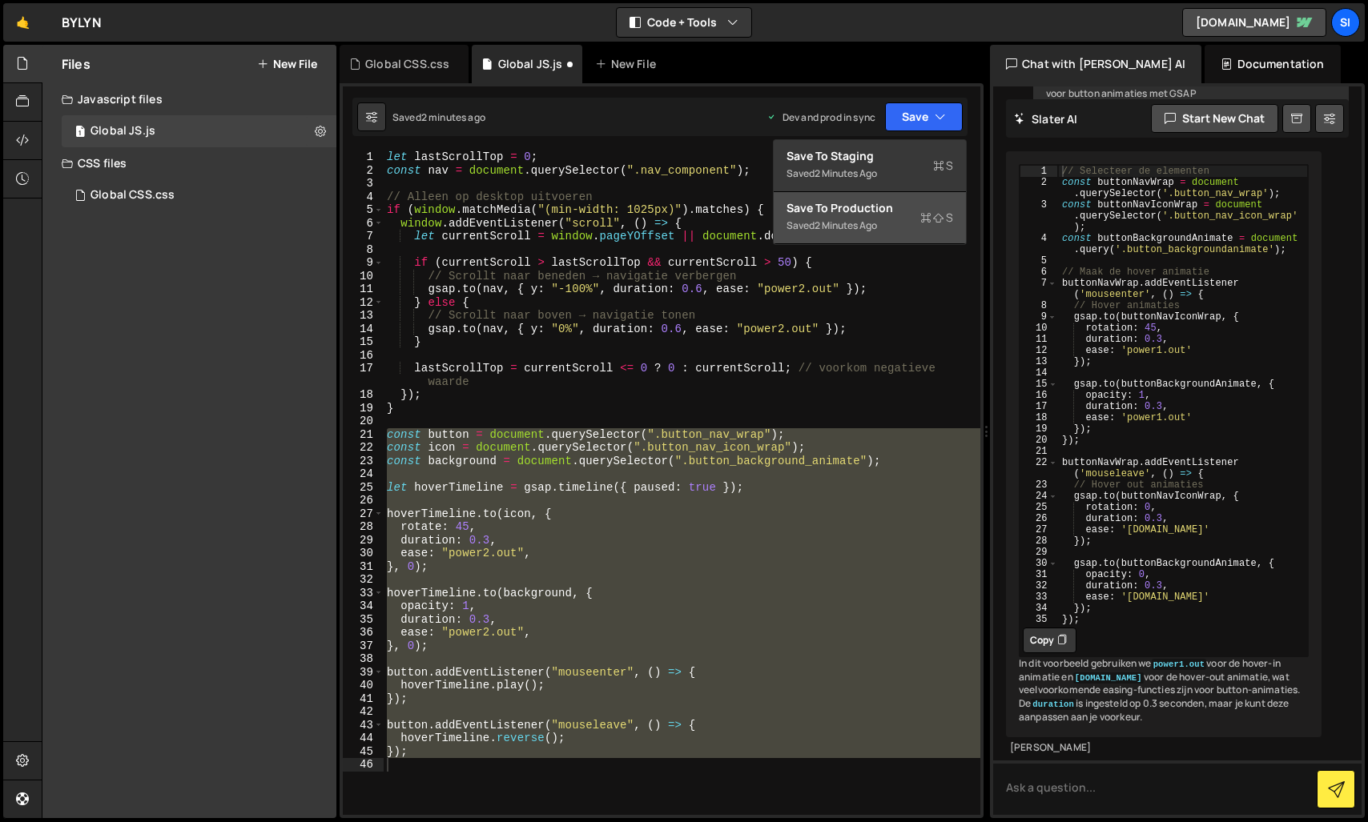
click at [884, 201] on div "Save to Production S" at bounding box center [869, 208] width 167 height 16
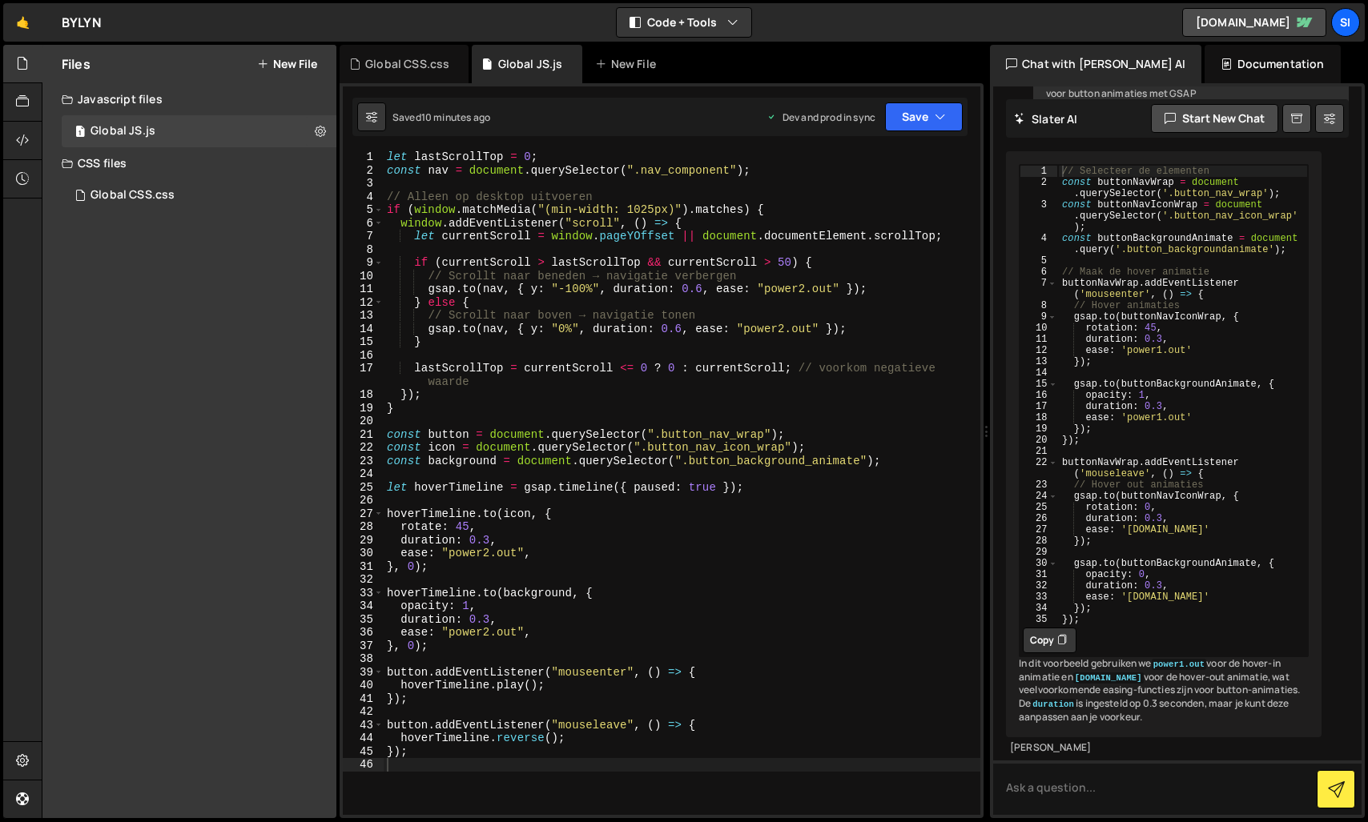
scroll to position [6, 0]
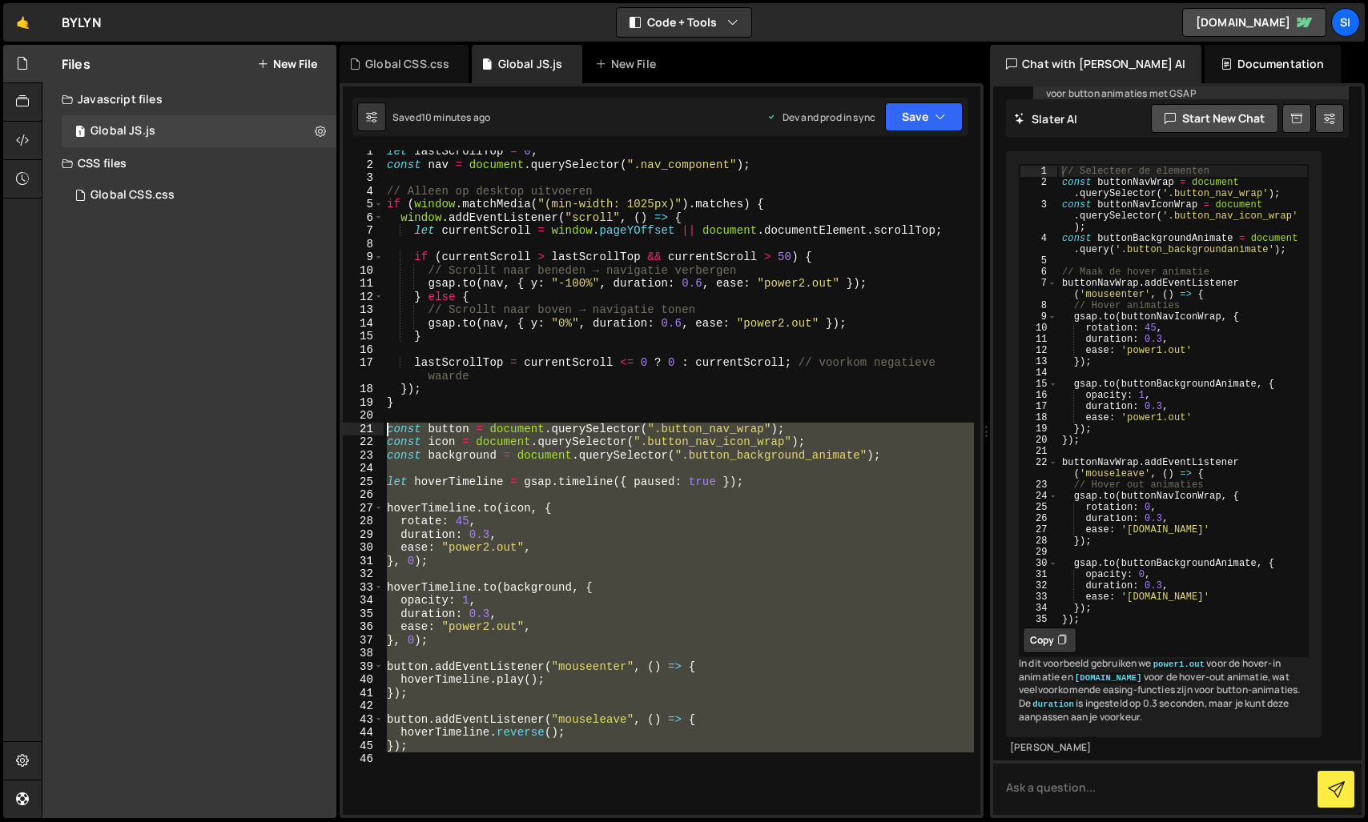
drag, startPoint x: 468, startPoint y: 804, endPoint x: 358, endPoint y: 432, distance: 388.4
click at [358, 432] on div "1 2 3 4 5 6 7 8 9 10 11 12 13 14 15 16 17 18 19 20 21 22 23 24 25 26 27 28 29 3…" at bounding box center [661, 483] width 637 height 665
type textarea "const button = document.querySelector(".button_nav_wrap"); const icon = documen…"
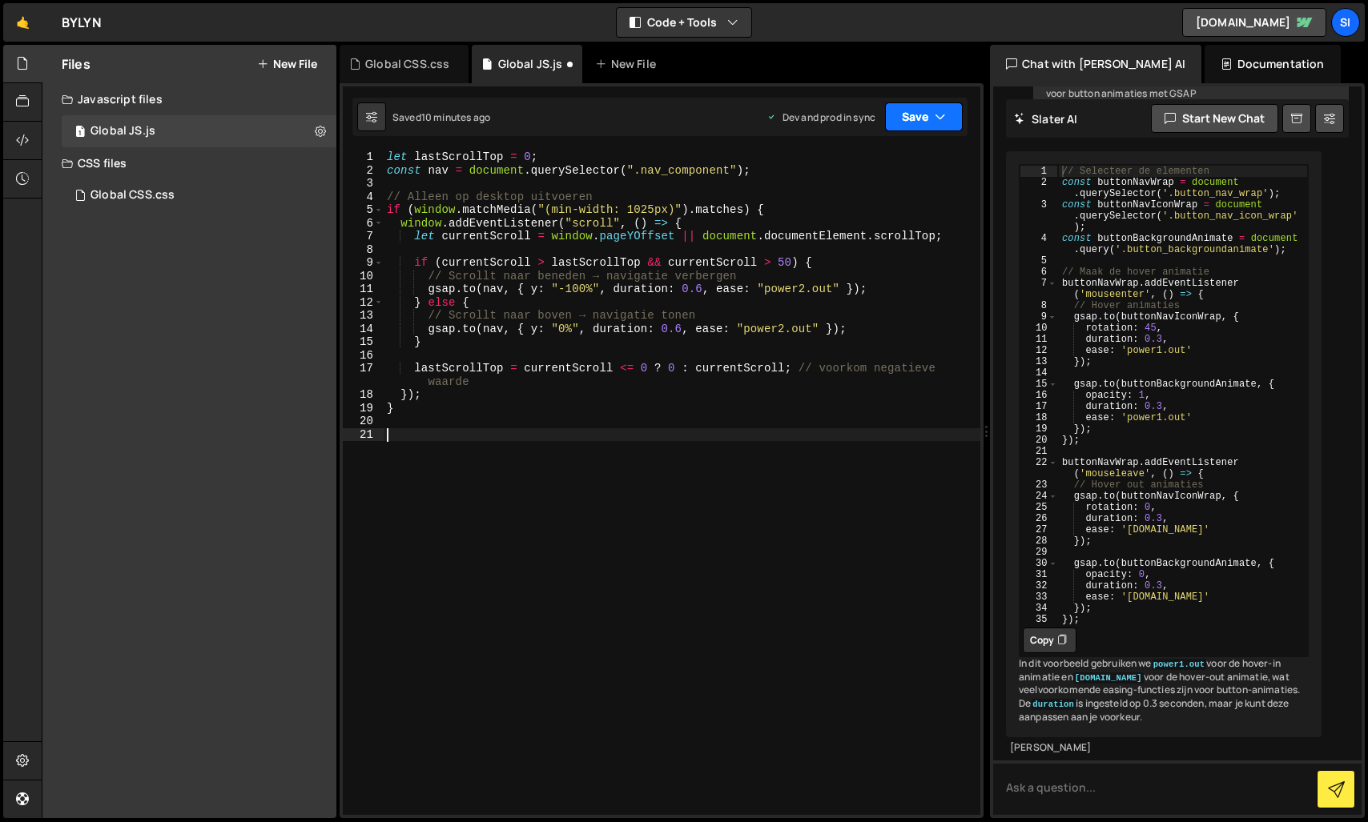
drag, startPoint x: 925, startPoint y: 114, endPoint x: 918, endPoint y: 123, distance: 11.4
click at [925, 114] on button "Save" at bounding box center [924, 116] width 78 height 29
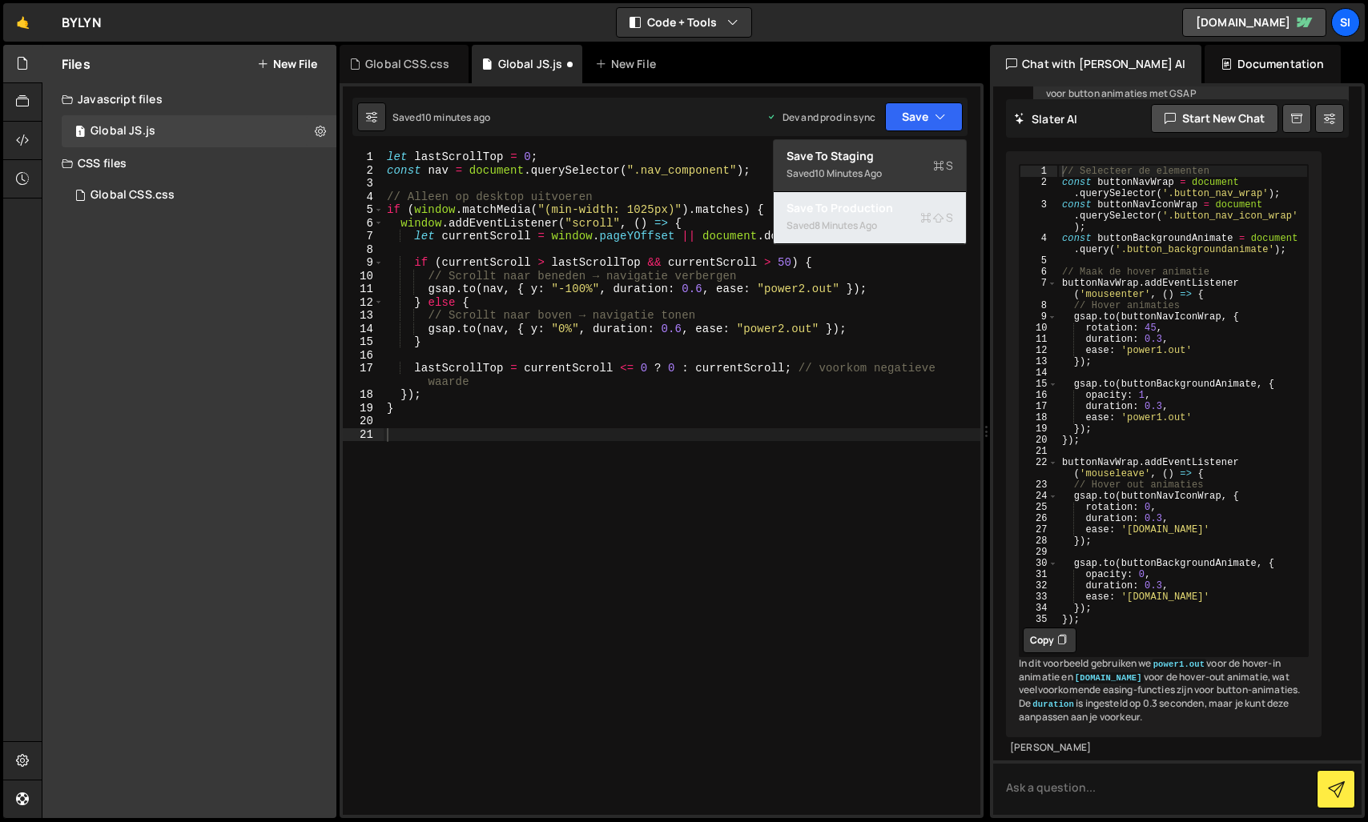
click at [854, 216] on div "Saved 8 minutes ago" at bounding box center [869, 225] width 167 height 19
